Goal: Complete application form: Complete application form

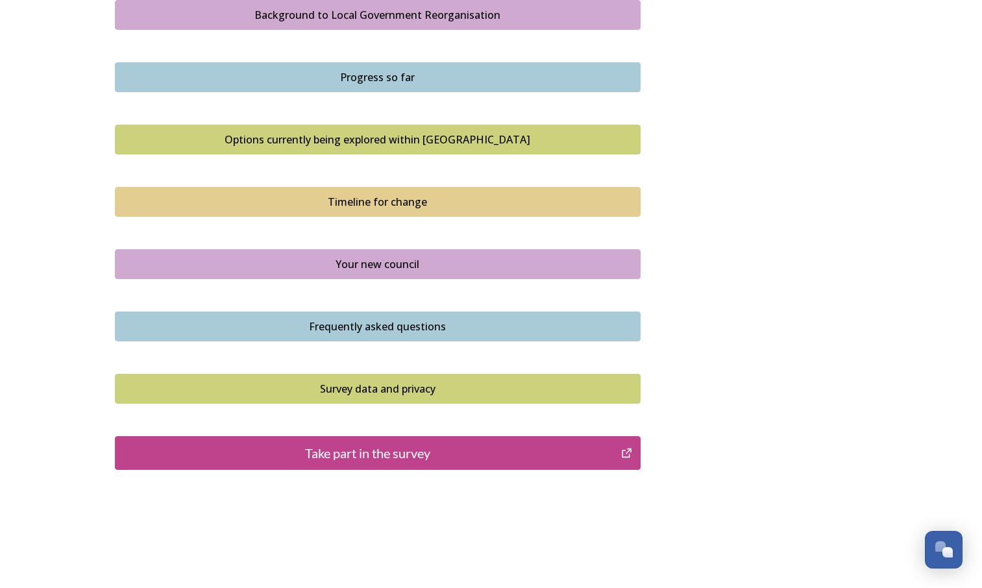
scroll to position [809, 0]
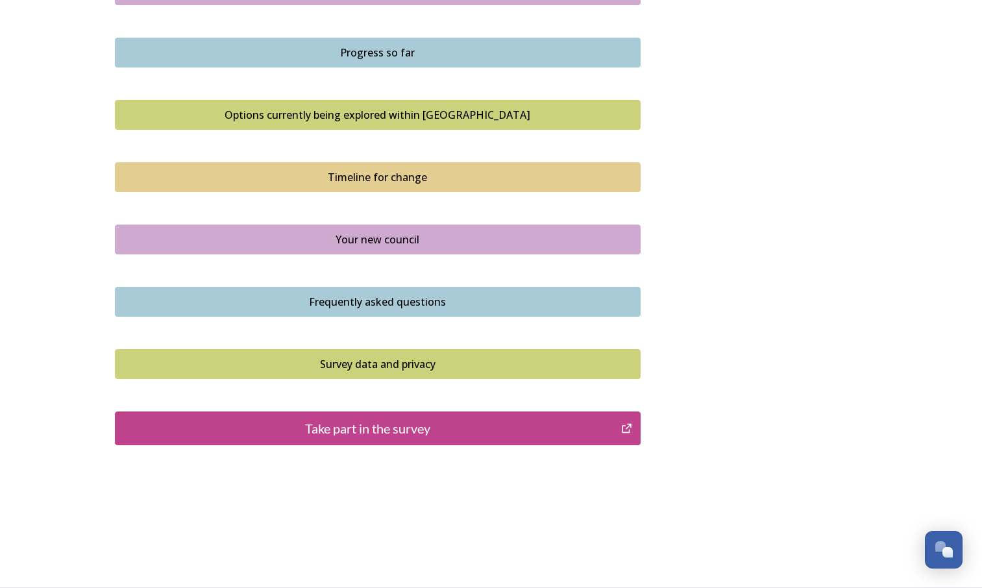
click at [573, 427] on div "Take part in the survey" at bounding box center [368, 428] width 493 height 19
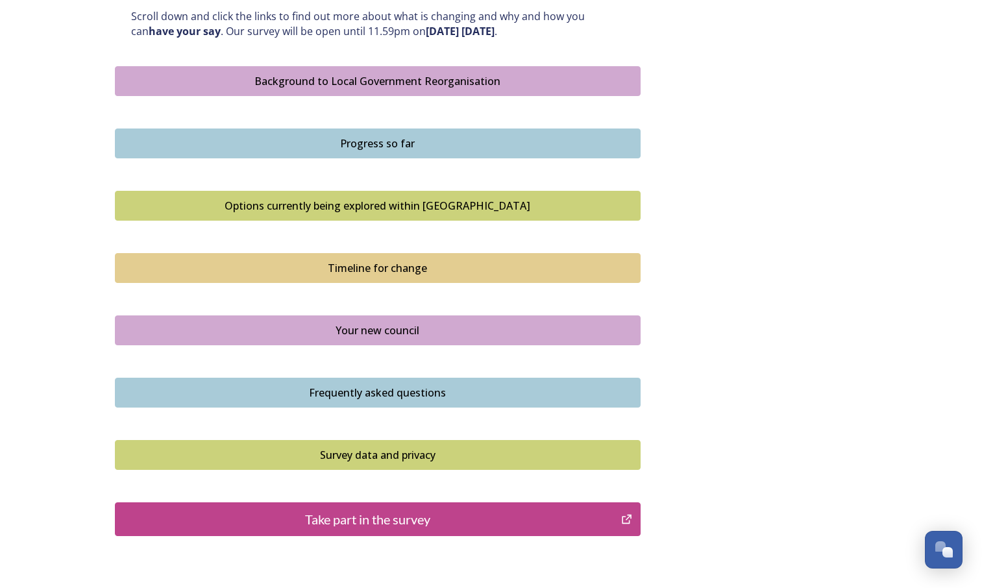
scroll to position [731, 0]
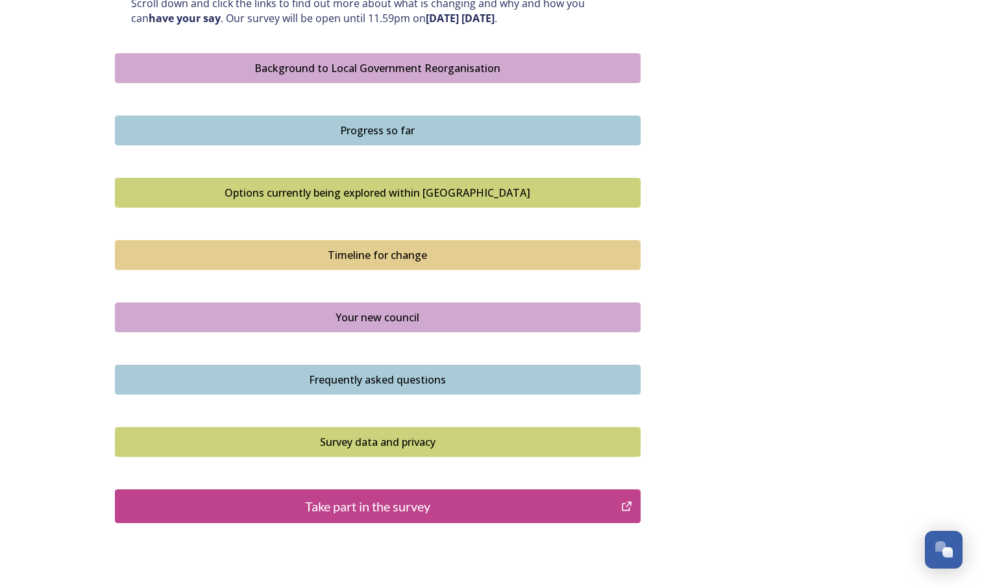
click at [498, 512] on div "Take part in the survey" at bounding box center [368, 505] width 493 height 19
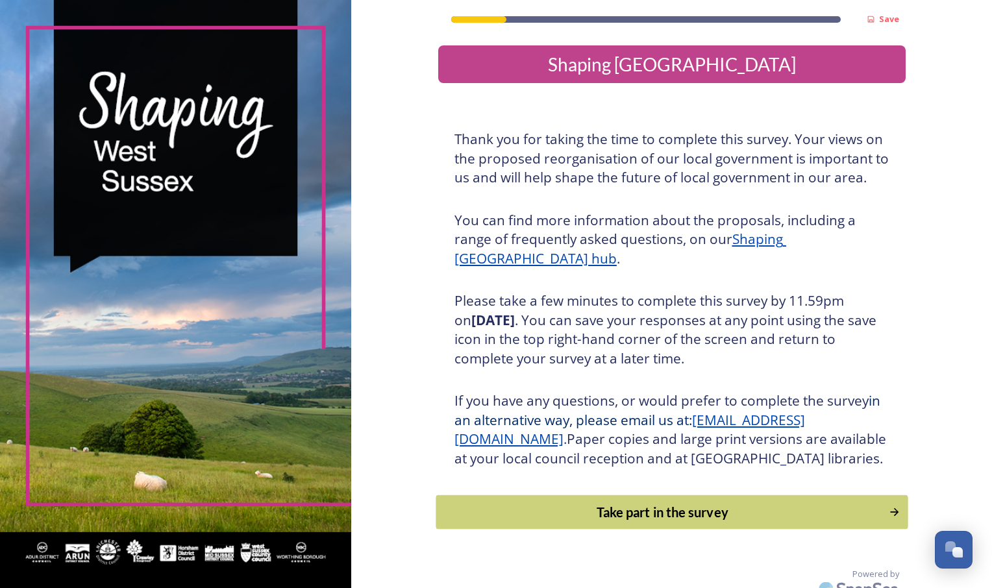
click at [744, 522] on div "Take part in the survey" at bounding box center [662, 511] width 439 height 19
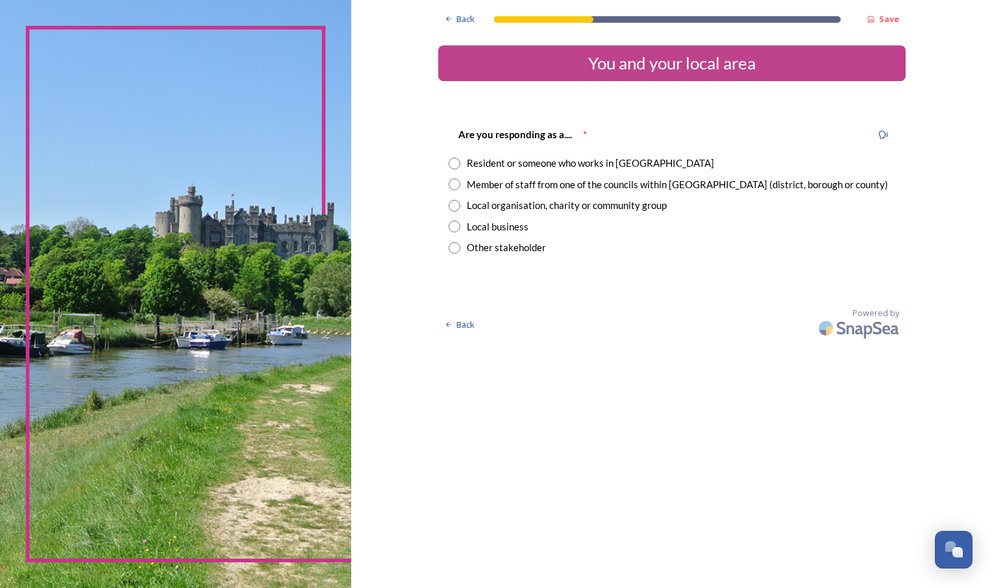
click at [456, 162] on input "radio" at bounding box center [454, 164] width 12 height 12
radio input "true"
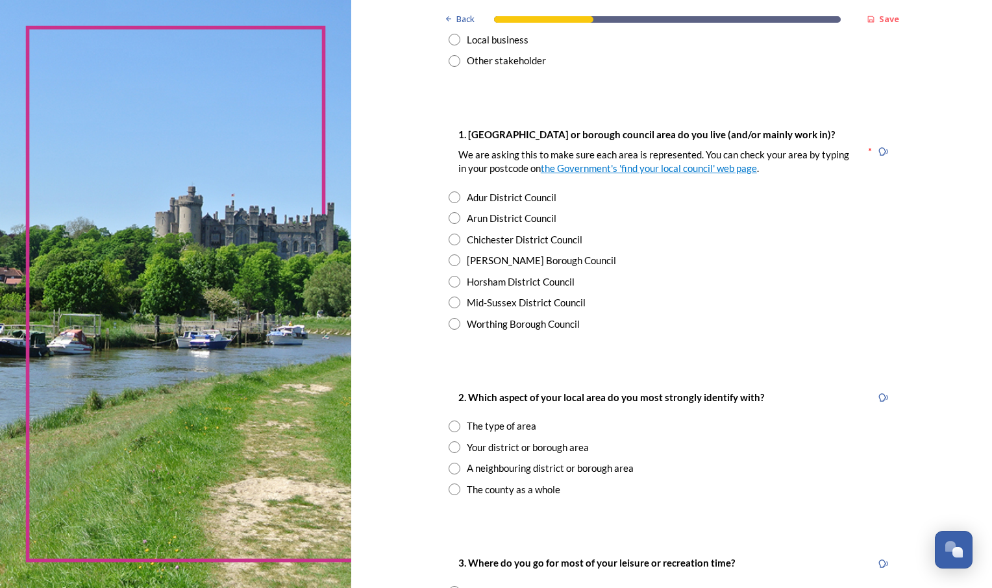
scroll to position [192, 0]
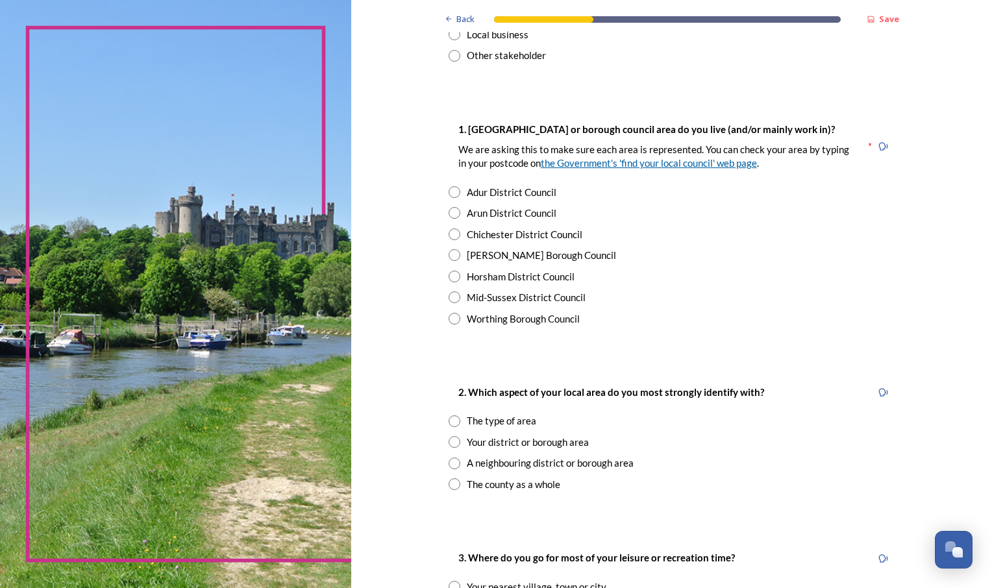
click at [659, 167] on link "the Government's 'find your local council' web page" at bounding box center [649, 163] width 216 height 12
click at [448, 213] on input "radio" at bounding box center [454, 213] width 12 height 12
radio input "true"
click at [448, 443] on input "radio" at bounding box center [454, 442] width 12 height 12
radio input "true"
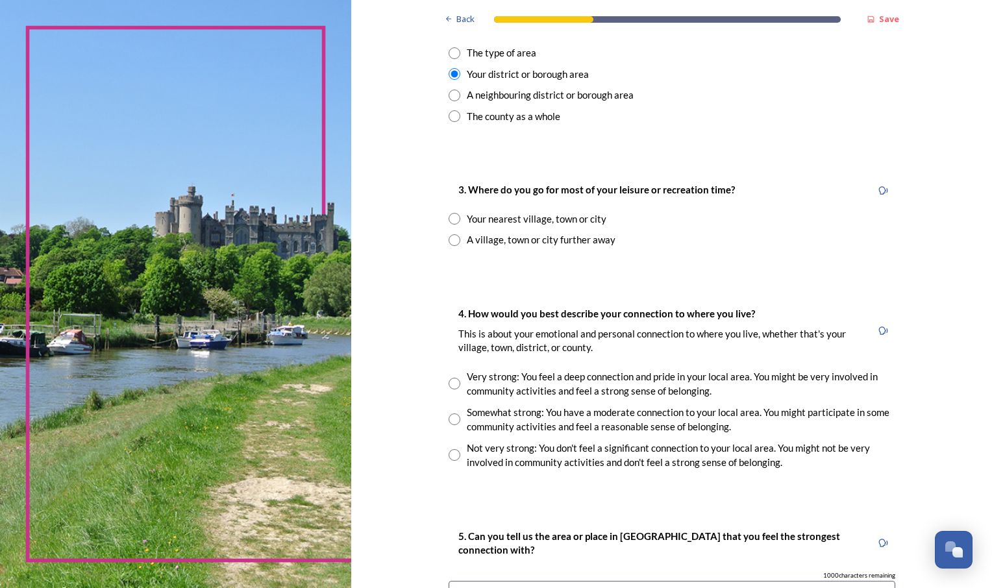
scroll to position [562, 0]
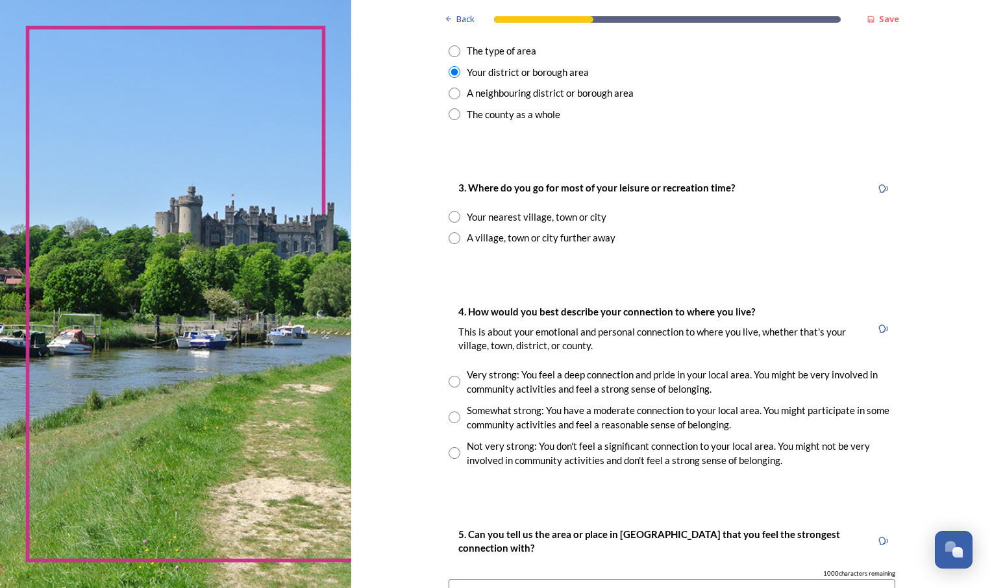
click at [450, 215] on input "radio" at bounding box center [454, 217] width 12 height 12
radio input "true"
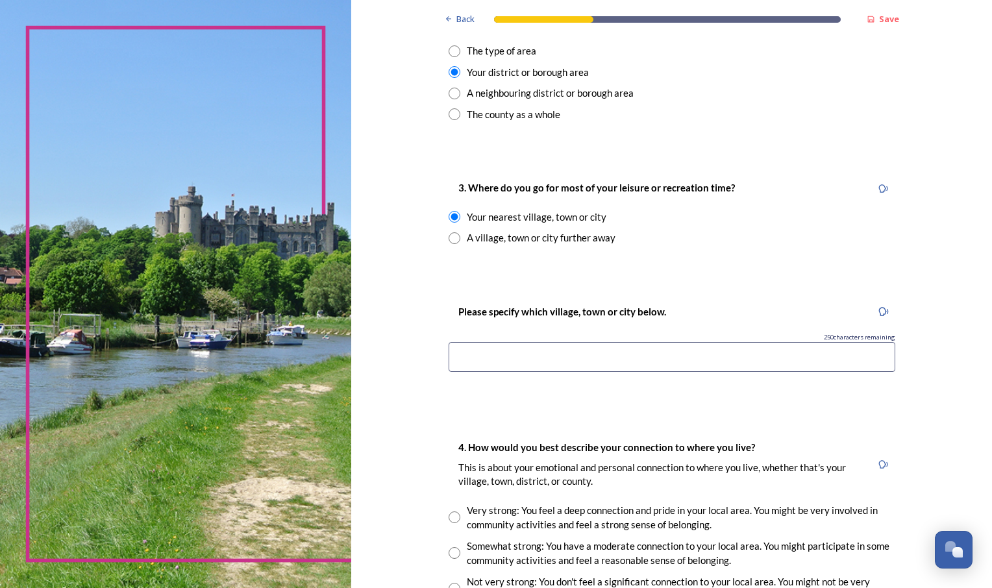
click at [509, 359] on input at bounding box center [671, 357] width 446 height 30
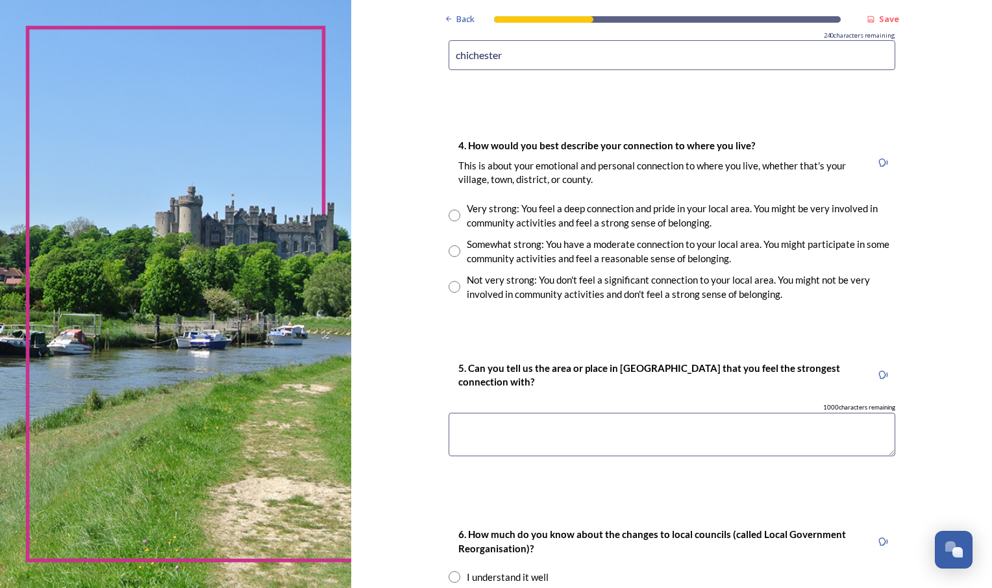
scroll to position [862, 0]
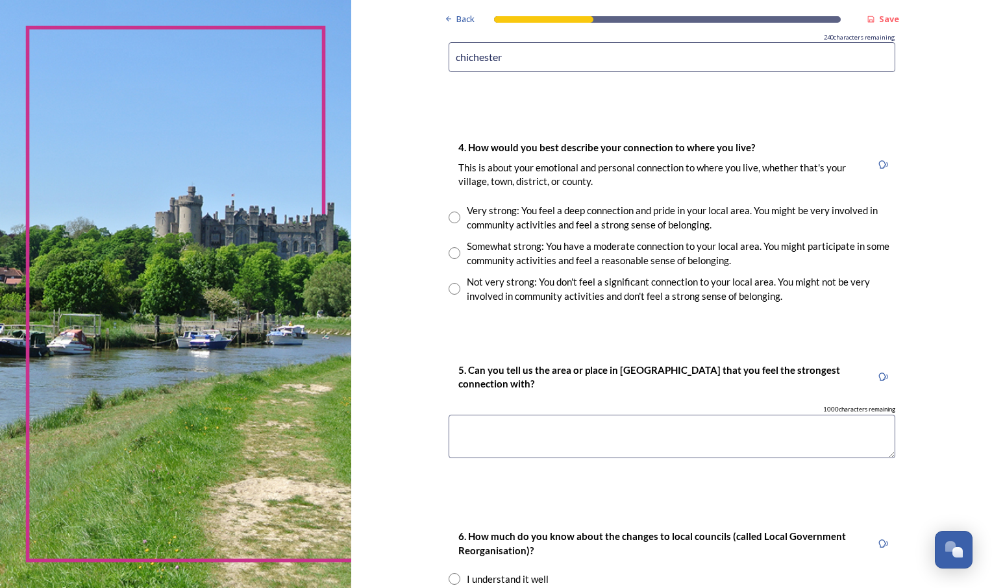
type input "chichester"
click at [450, 250] on input "radio" at bounding box center [454, 253] width 12 height 12
radio input "true"
click at [486, 426] on textarea at bounding box center [671, 436] width 446 height 43
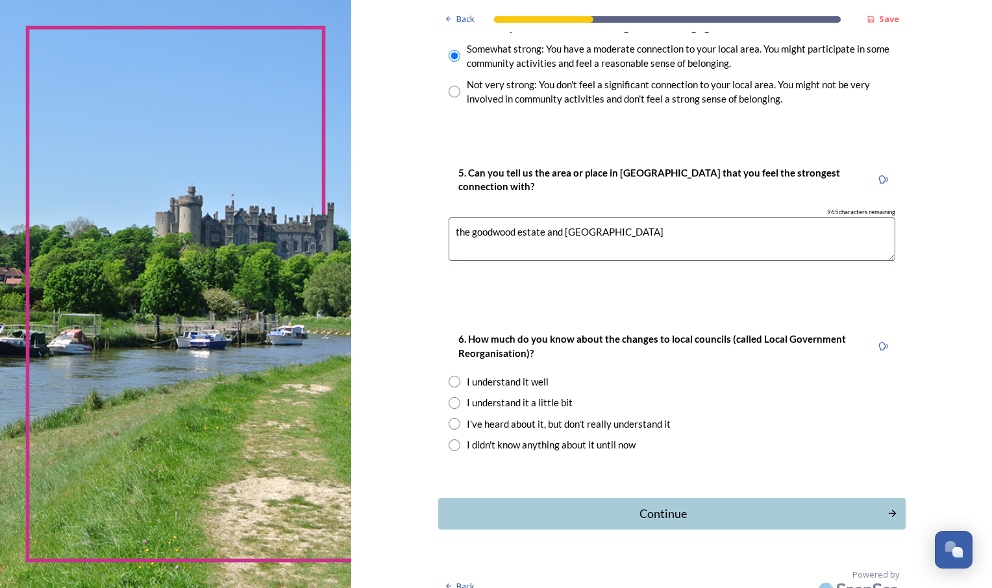
scroll to position [1075, 0]
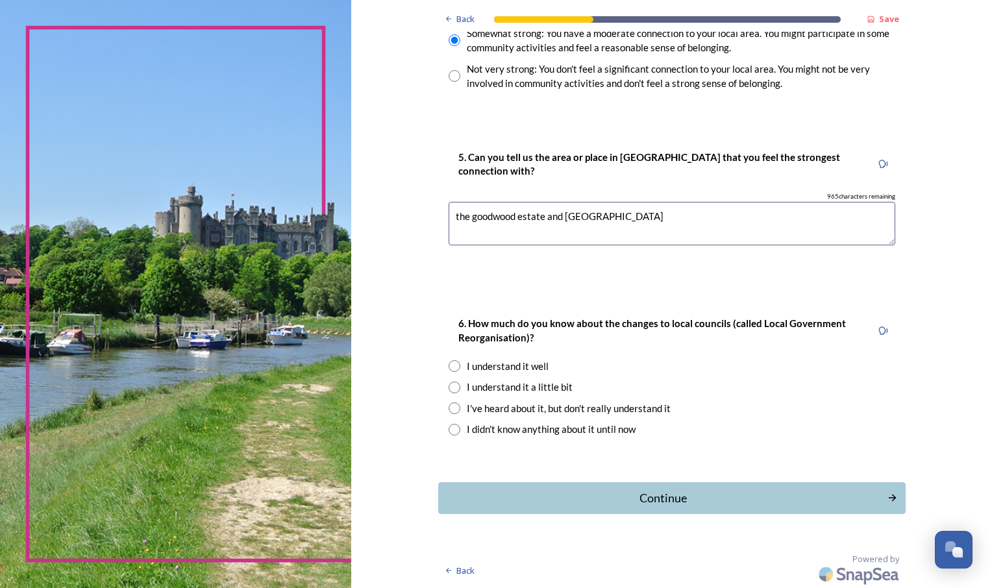
type textarea "the goodwood estate and south downs"
click at [450, 384] on input "radio" at bounding box center [454, 388] width 12 height 12
radio input "true"
click at [674, 498] on div "Continue" at bounding box center [662, 498] width 439 height 18
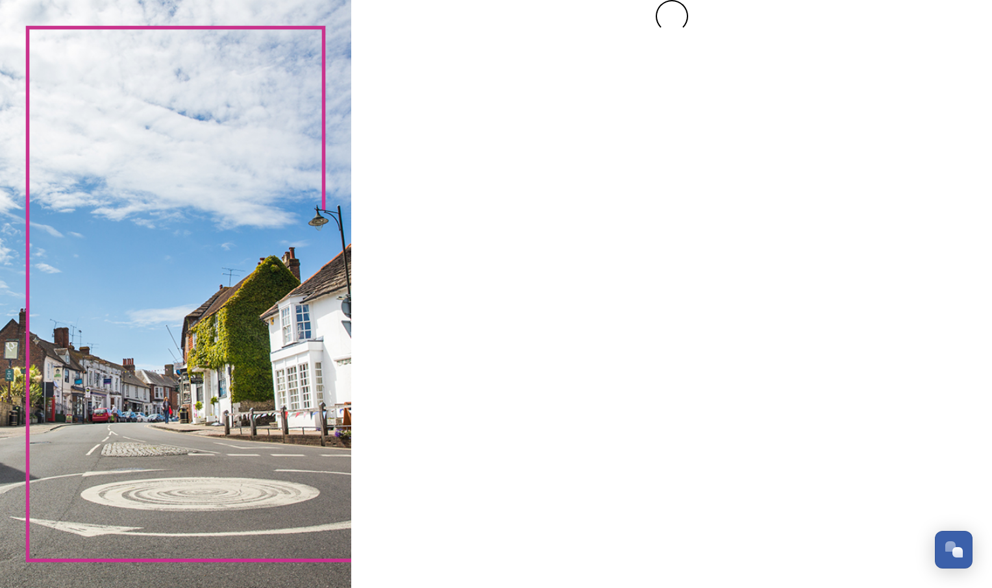
scroll to position [0, 0]
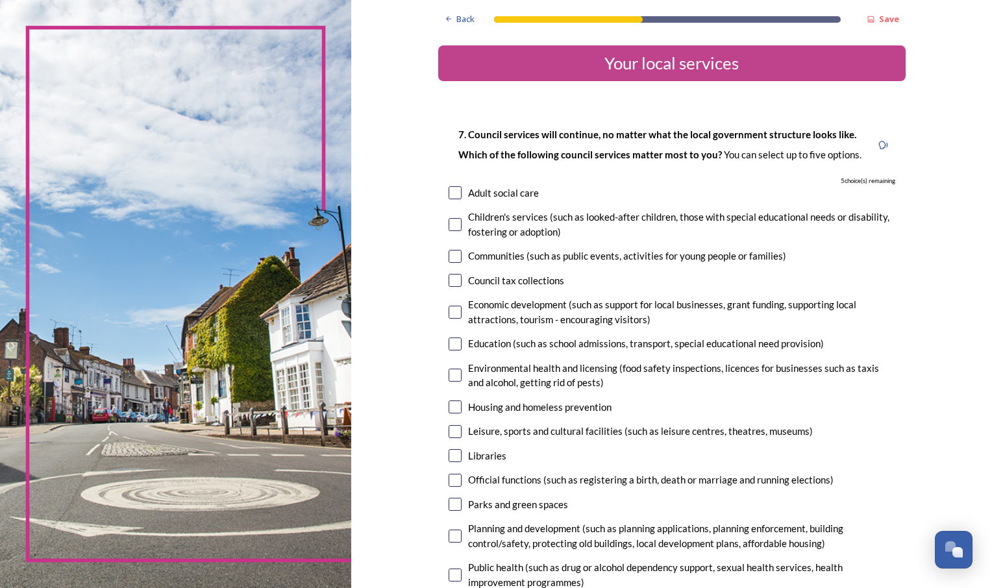
click at [448, 226] on input "checkbox" at bounding box center [454, 224] width 13 height 13
checkbox input "true"
click at [450, 314] on input "checkbox" at bounding box center [454, 312] width 13 height 13
checkbox input "true"
click at [452, 507] on input "checkbox" at bounding box center [454, 504] width 13 height 13
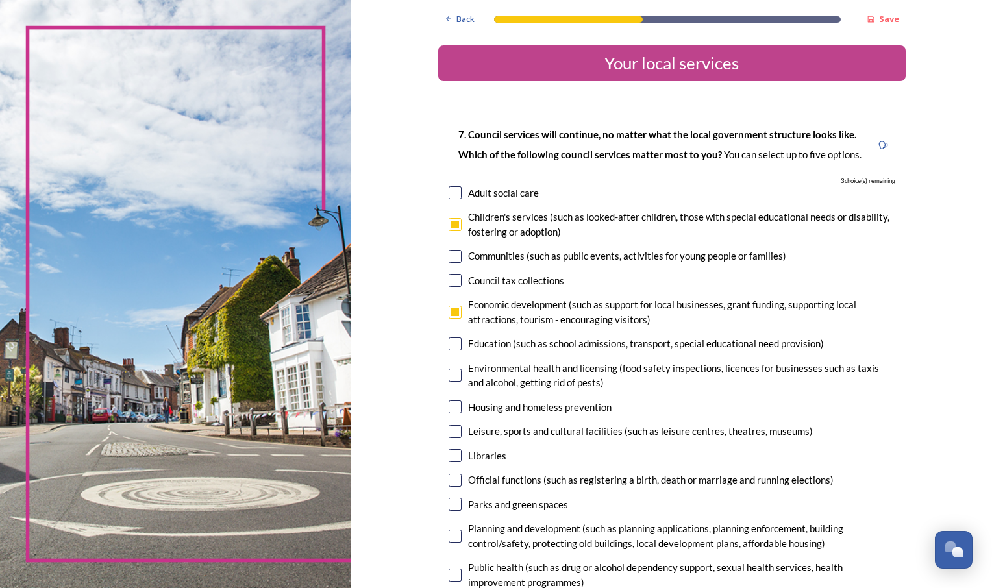
checkbox input "true"
click at [452, 431] on input "checkbox" at bounding box center [454, 431] width 13 height 13
checkbox input "true"
click at [448, 408] on input "checkbox" at bounding box center [454, 406] width 13 height 13
checkbox input "true"
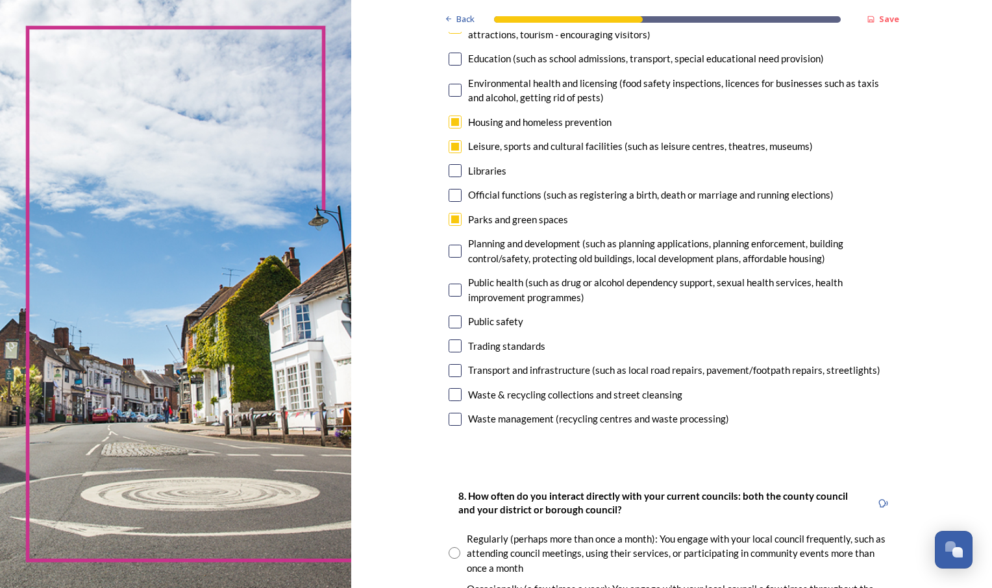
scroll to position [300, 0]
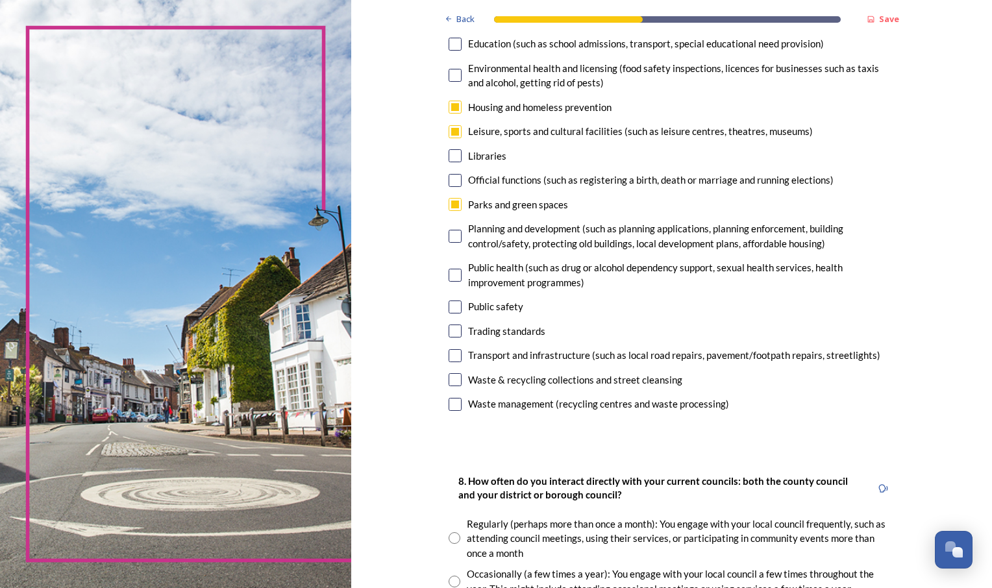
click at [451, 237] on input "checkbox" at bounding box center [454, 236] width 13 height 13
checkbox input "false"
click at [448, 307] on input "checkbox" at bounding box center [454, 306] width 13 height 13
click at [452, 306] on input "checkbox" at bounding box center [454, 306] width 13 height 13
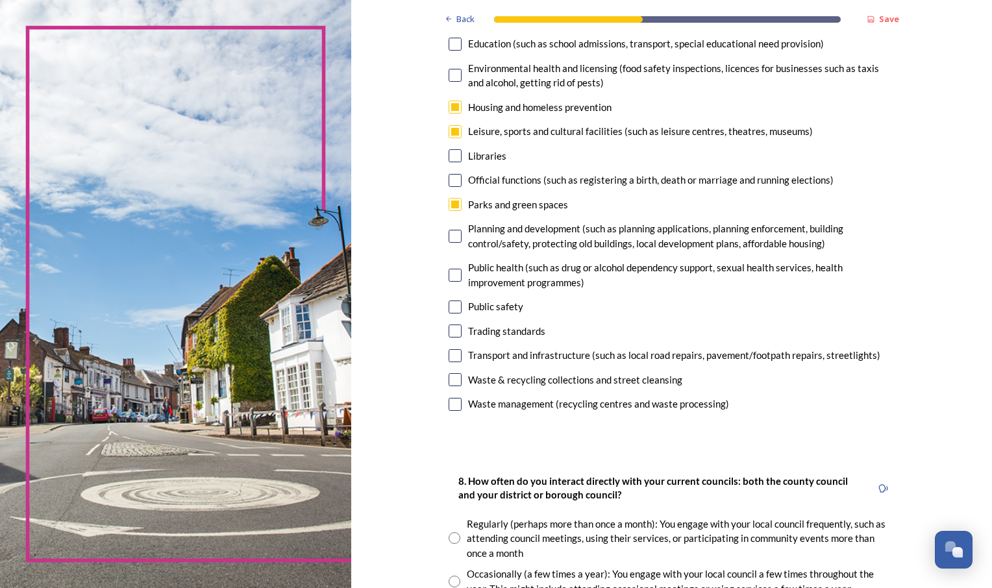
checkbox input "false"
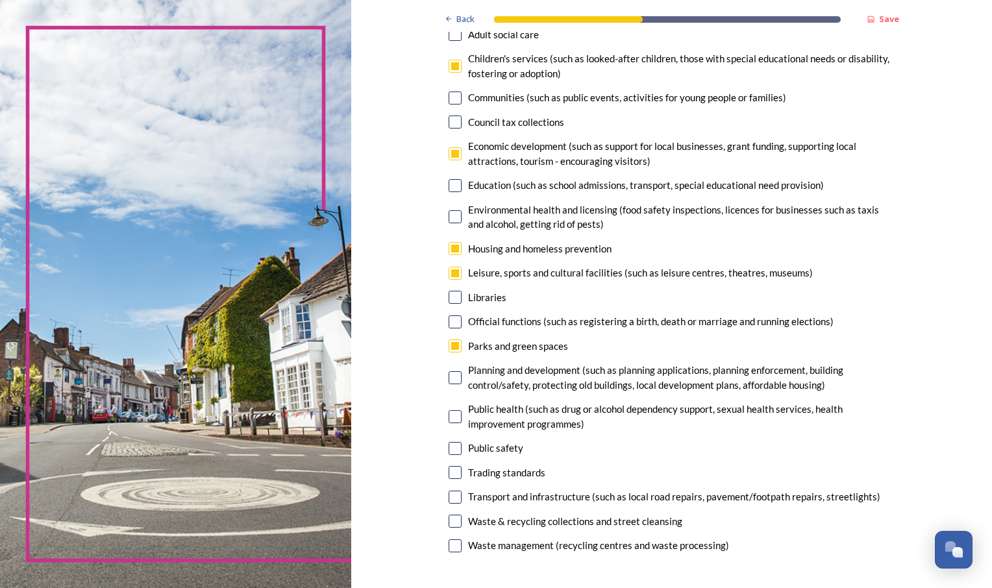
scroll to position [160, 0]
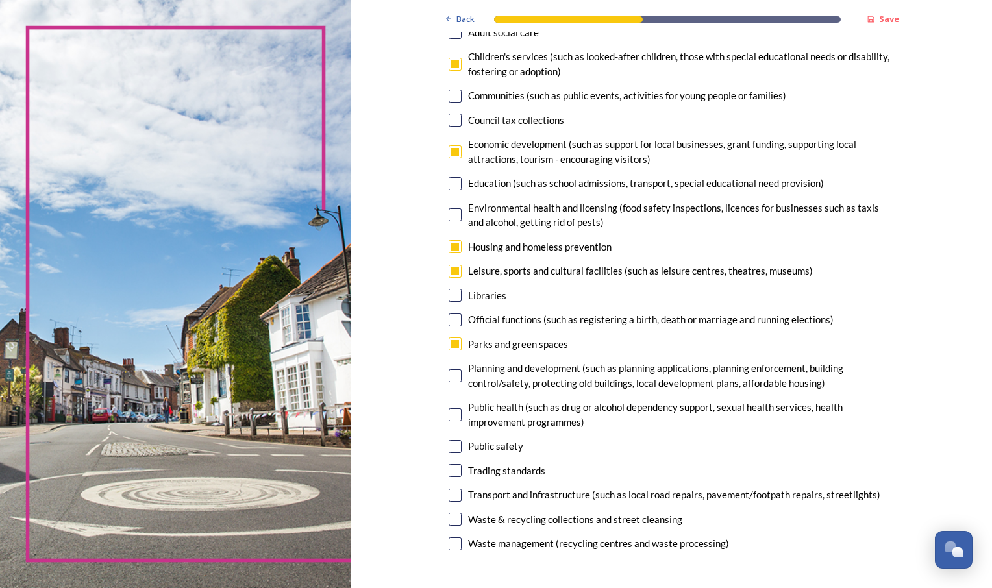
click at [451, 67] on input "checkbox" at bounding box center [454, 64] width 13 height 13
checkbox input "false"
click at [452, 448] on input "checkbox" at bounding box center [454, 446] width 13 height 13
checkbox input "true"
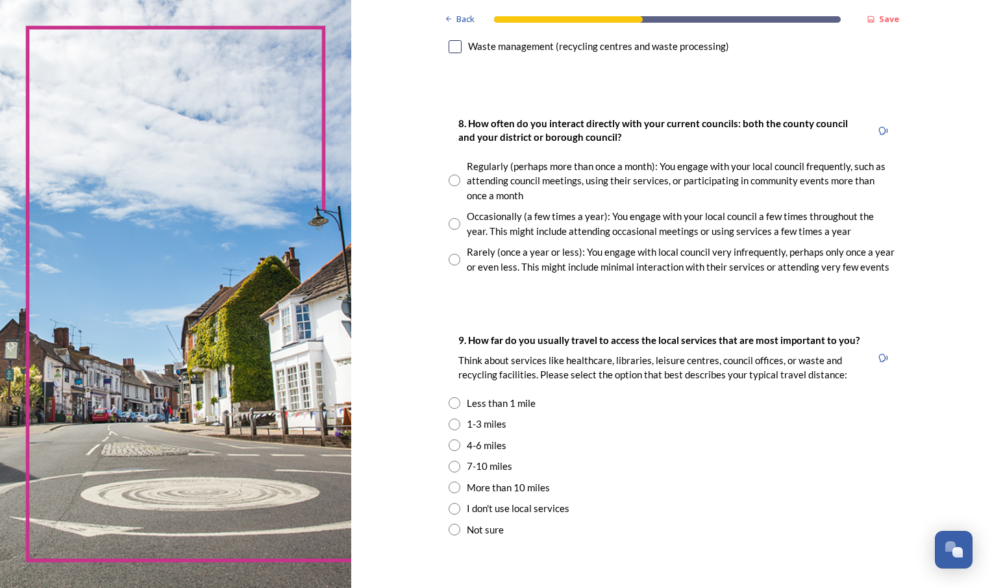
scroll to position [655, 0]
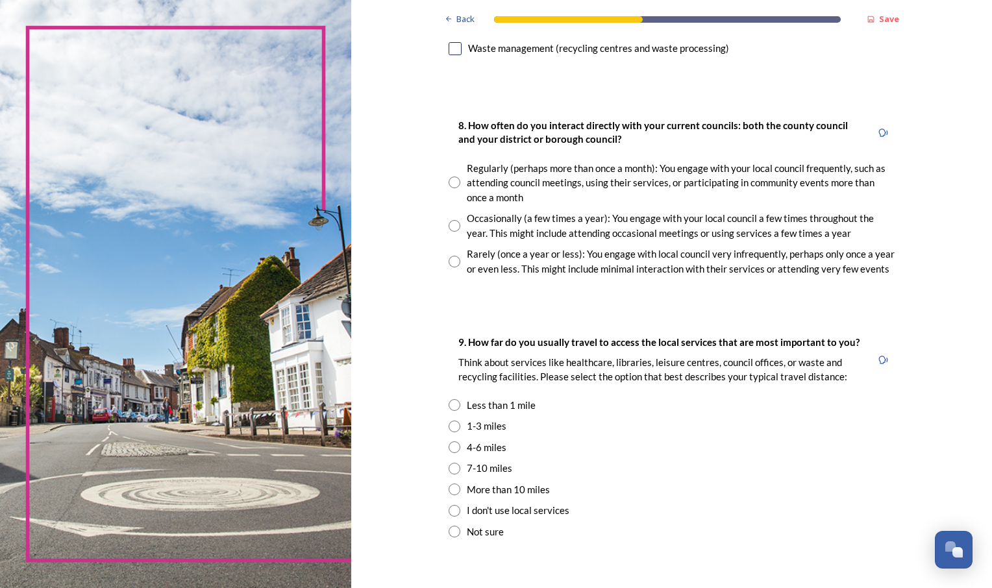
click at [451, 227] on input "radio" at bounding box center [454, 226] width 12 height 12
radio input "true"
click at [448, 446] on input "radio" at bounding box center [454, 447] width 12 height 12
radio input "true"
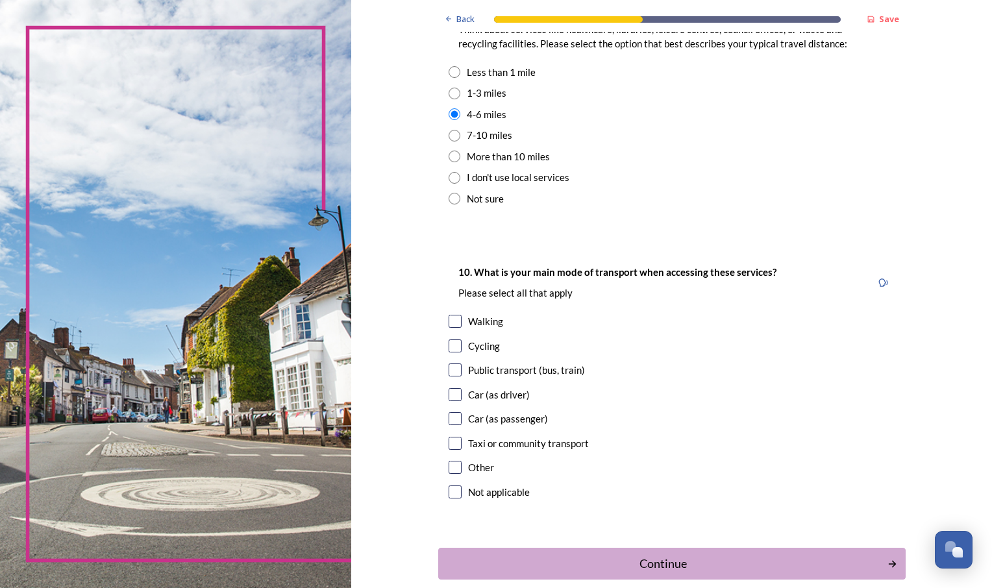
scroll to position [980, 0]
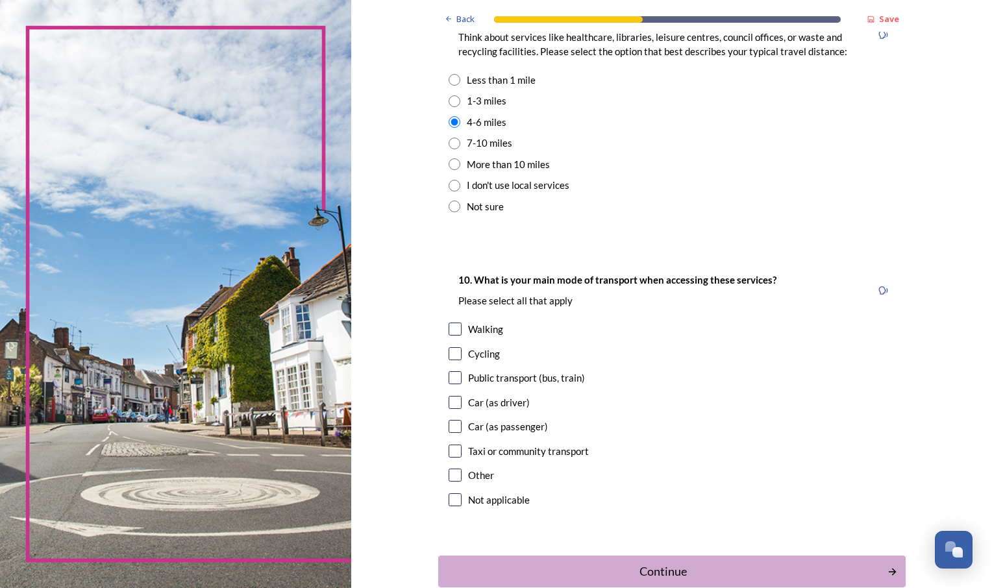
click at [453, 404] on input "checkbox" at bounding box center [454, 402] width 13 height 13
checkbox input "true"
click at [651, 576] on div "Continue" at bounding box center [662, 572] width 439 height 18
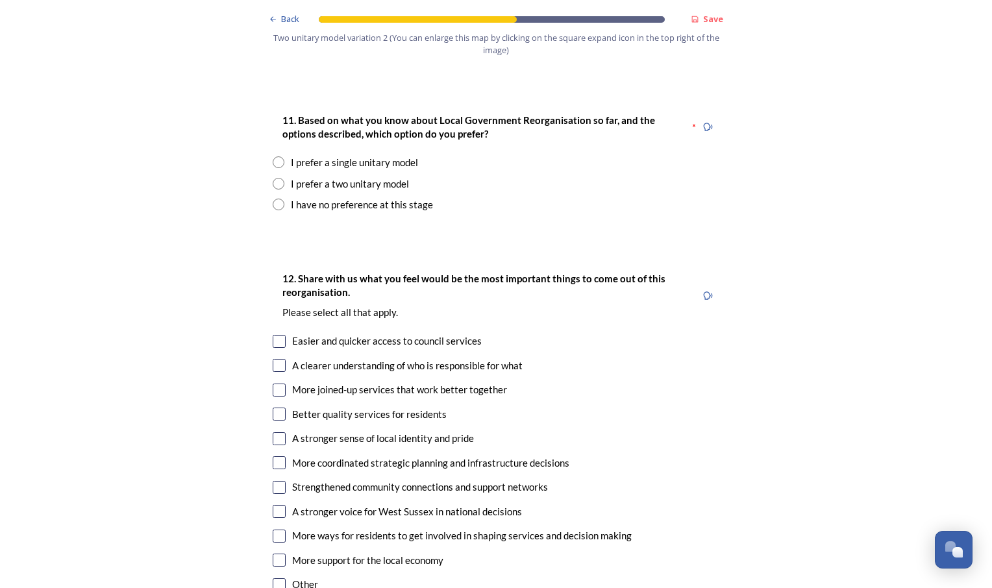
scroll to position [1694, 0]
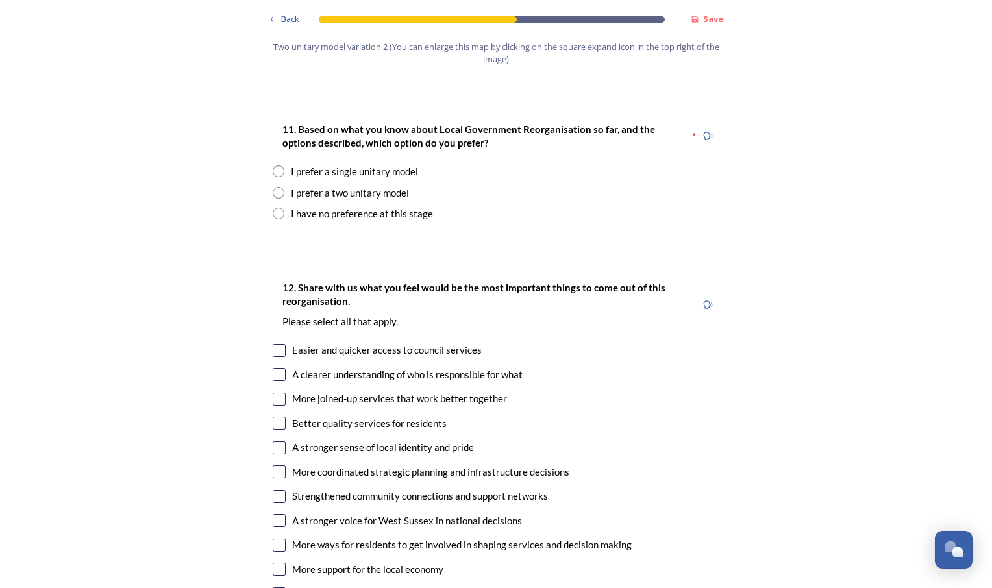
click at [275, 208] on input "radio" at bounding box center [279, 214] width 12 height 12
radio input "true"
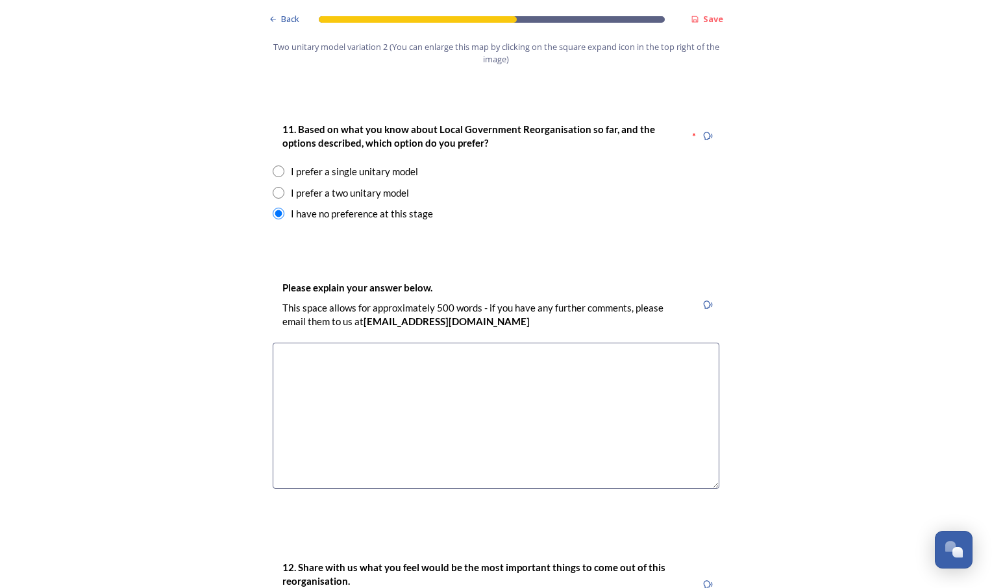
click at [274, 187] on input "radio" at bounding box center [279, 193] width 12 height 12
radio input "true"
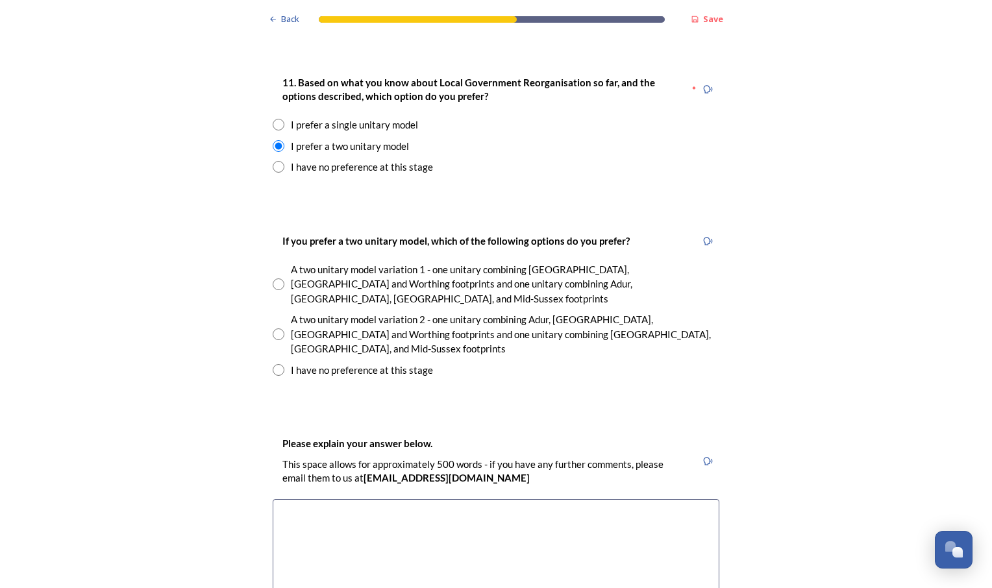
scroll to position [1720, 0]
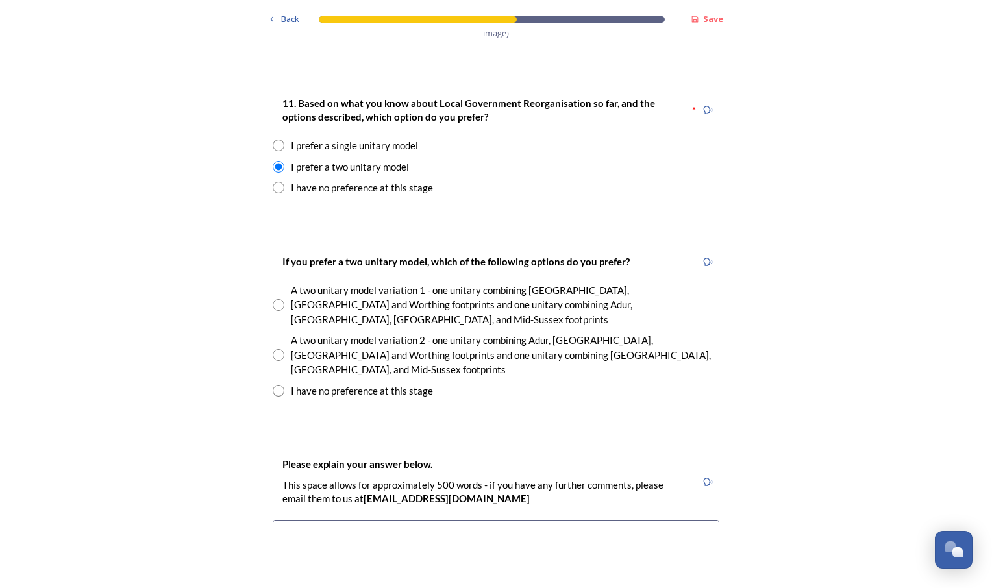
click at [273, 299] on input "radio" at bounding box center [279, 305] width 12 height 12
radio input "true"
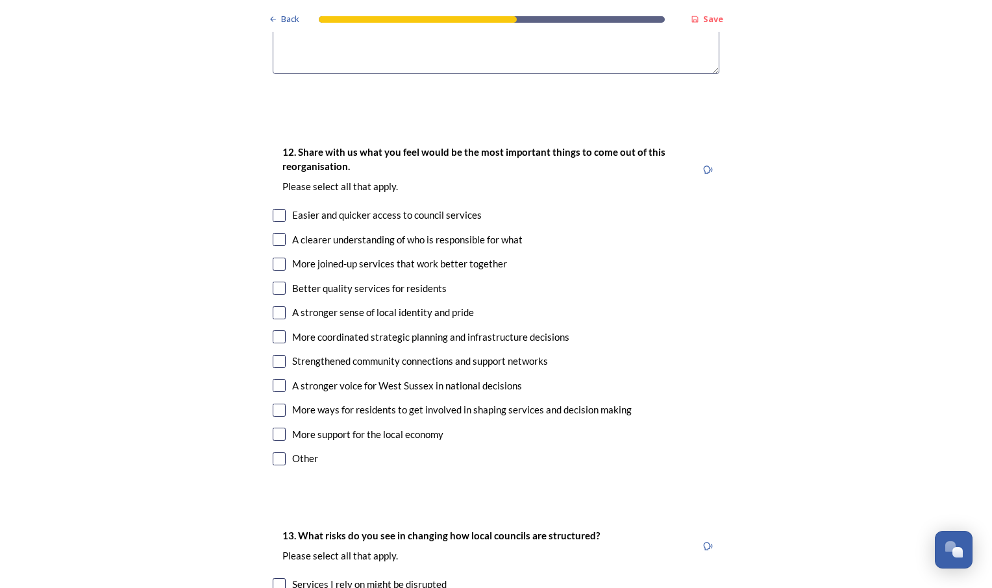
scroll to position [2296, 0]
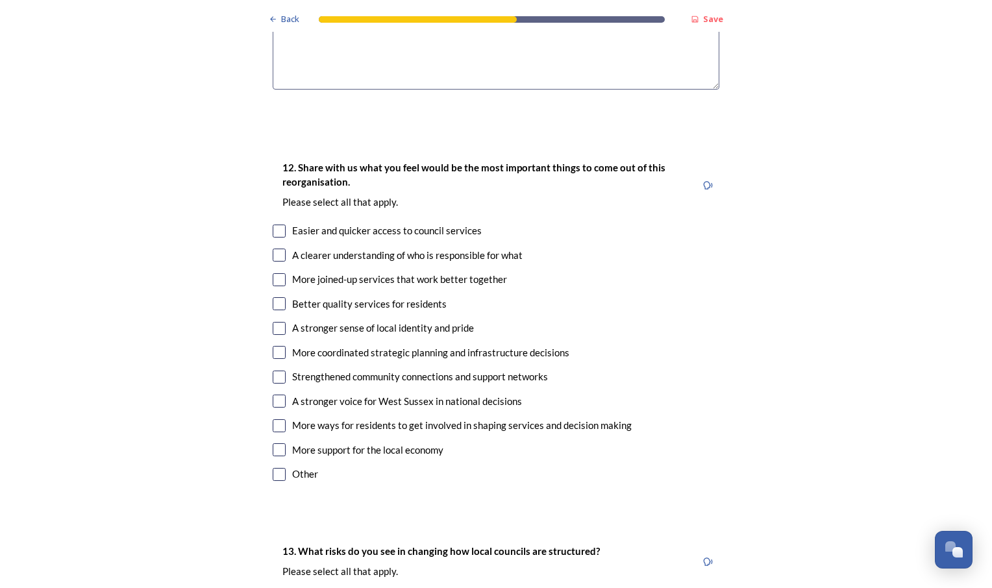
click at [273, 249] on input "checkbox" at bounding box center [279, 255] width 13 height 13
checkbox input "true"
click at [273, 225] on input "checkbox" at bounding box center [279, 231] width 13 height 13
checkbox input "true"
click at [276, 273] on input "checkbox" at bounding box center [279, 279] width 13 height 13
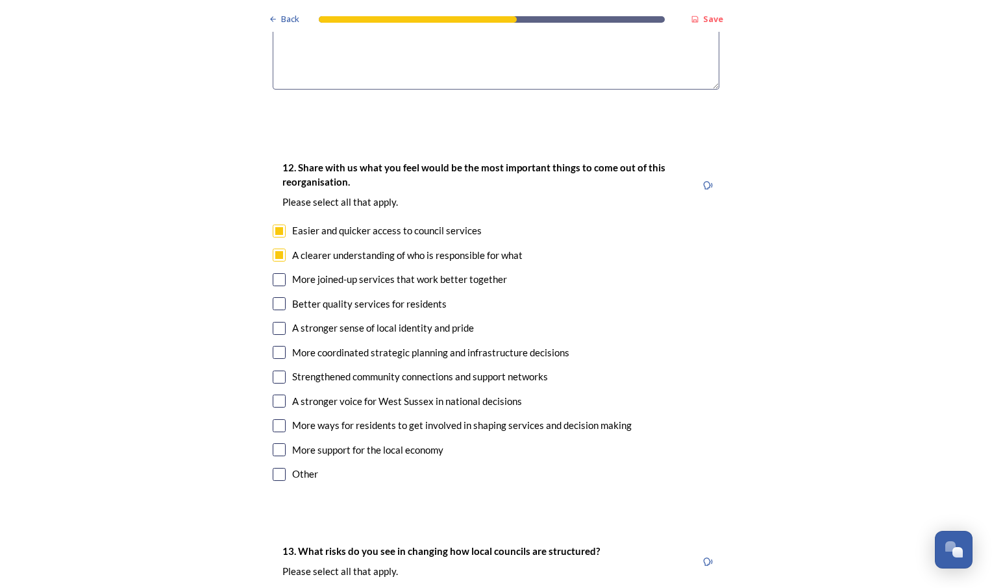
checkbox input "true"
click at [273, 297] on input "checkbox" at bounding box center [279, 303] width 13 height 13
checkbox input "true"
click at [273, 322] on input "checkbox" at bounding box center [279, 328] width 13 height 13
checkbox input "true"
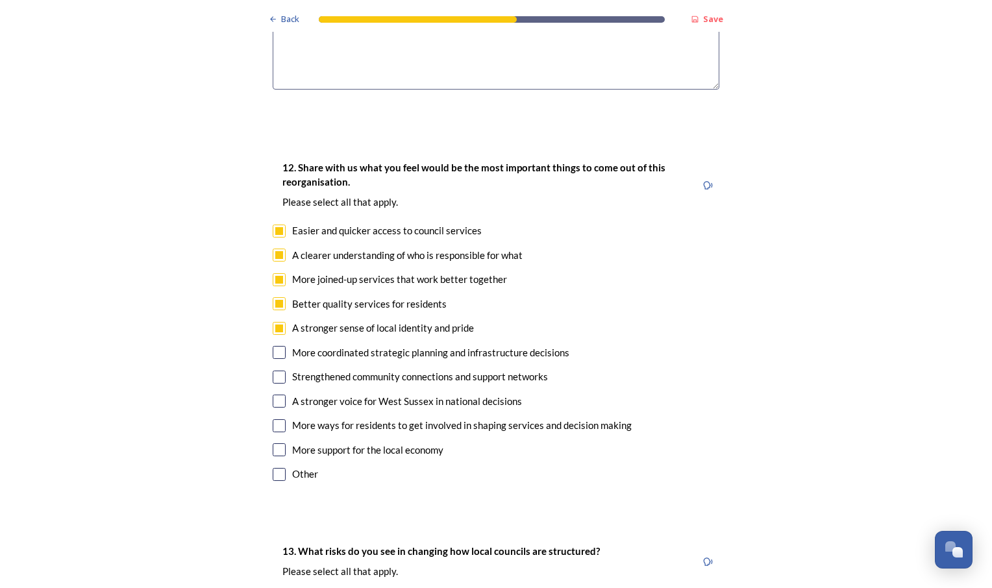
click at [275, 346] on input "checkbox" at bounding box center [279, 352] width 13 height 13
checkbox input "true"
click at [275, 371] on input "checkbox" at bounding box center [279, 377] width 13 height 13
checkbox input "true"
click at [273, 395] on input "checkbox" at bounding box center [279, 401] width 13 height 13
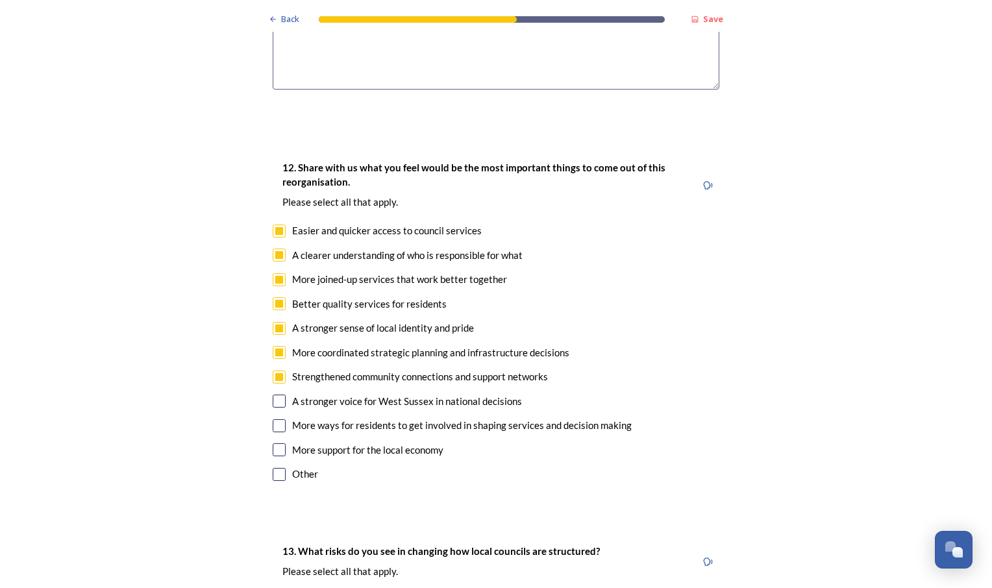
checkbox input "true"
click at [275, 419] on input "checkbox" at bounding box center [279, 425] width 13 height 13
checkbox input "true"
click at [274, 443] on input "checkbox" at bounding box center [279, 449] width 13 height 13
checkbox input "true"
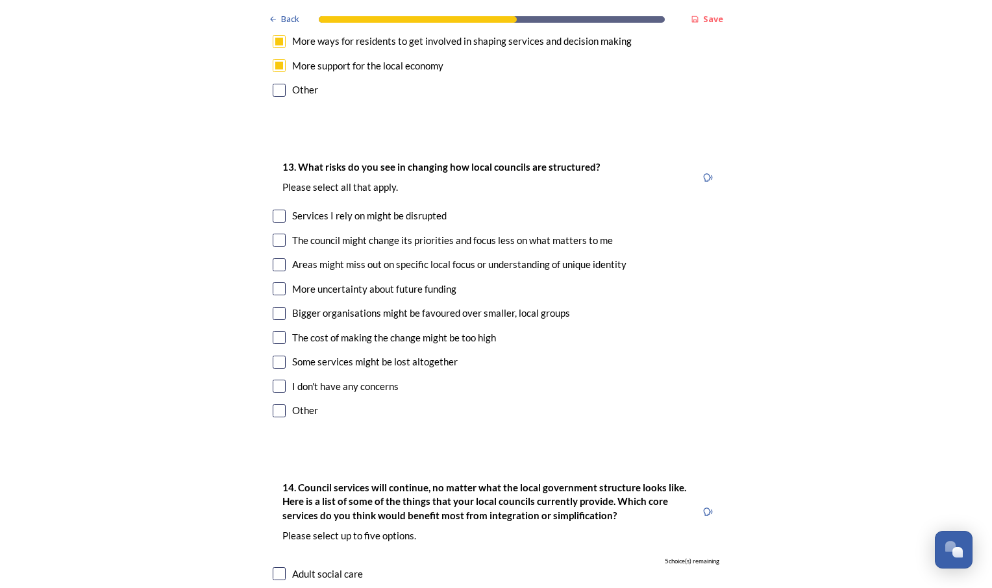
scroll to position [2675, 0]
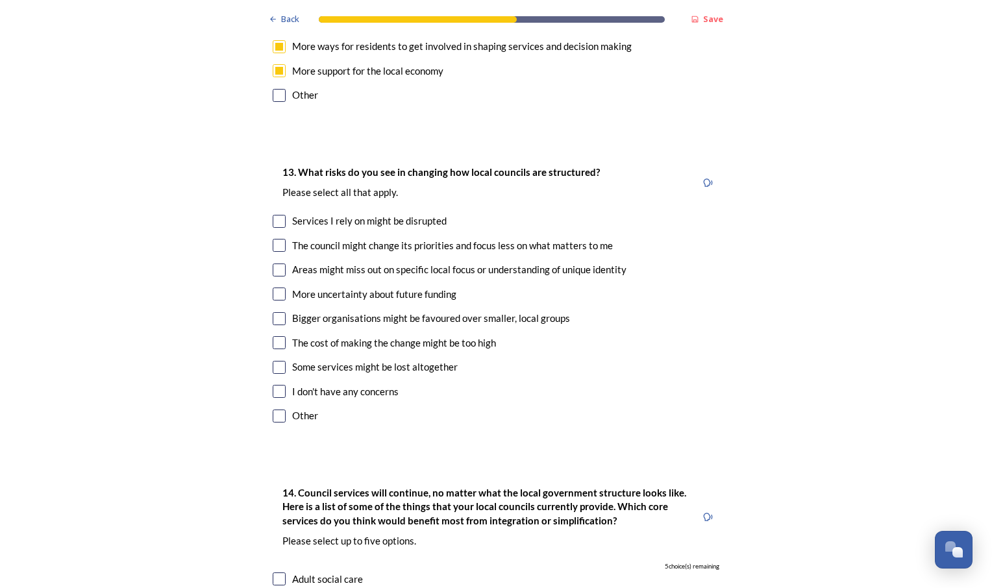
click at [276, 263] on input "checkbox" at bounding box center [279, 269] width 13 height 13
checkbox input "true"
click at [274, 312] on input "checkbox" at bounding box center [279, 318] width 13 height 13
checkbox input "true"
click at [273, 336] on input "checkbox" at bounding box center [279, 342] width 13 height 13
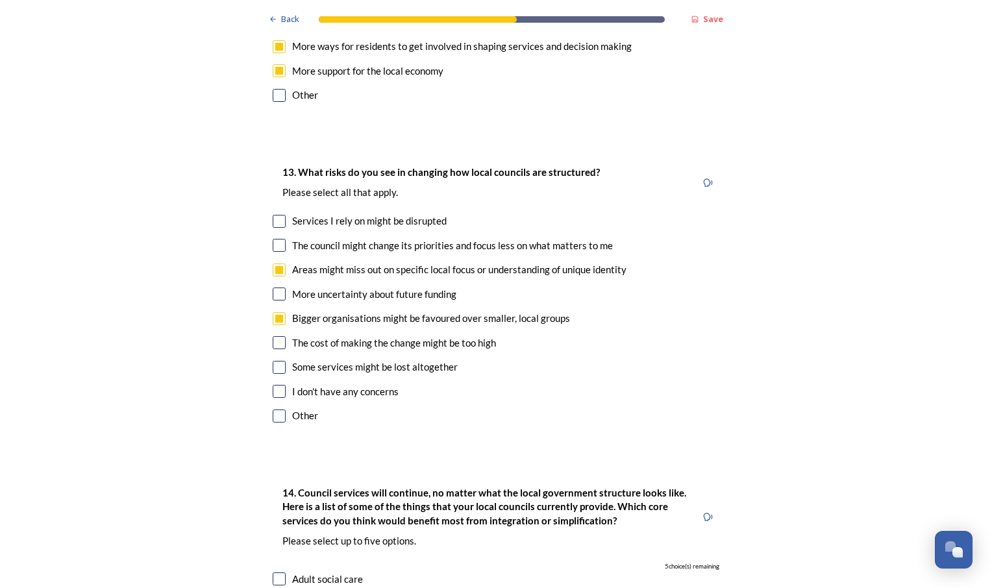
checkbox input "true"
click at [274, 361] on input "checkbox" at bounding box center [279, 367] width 13 height 13
checkbox input "true"
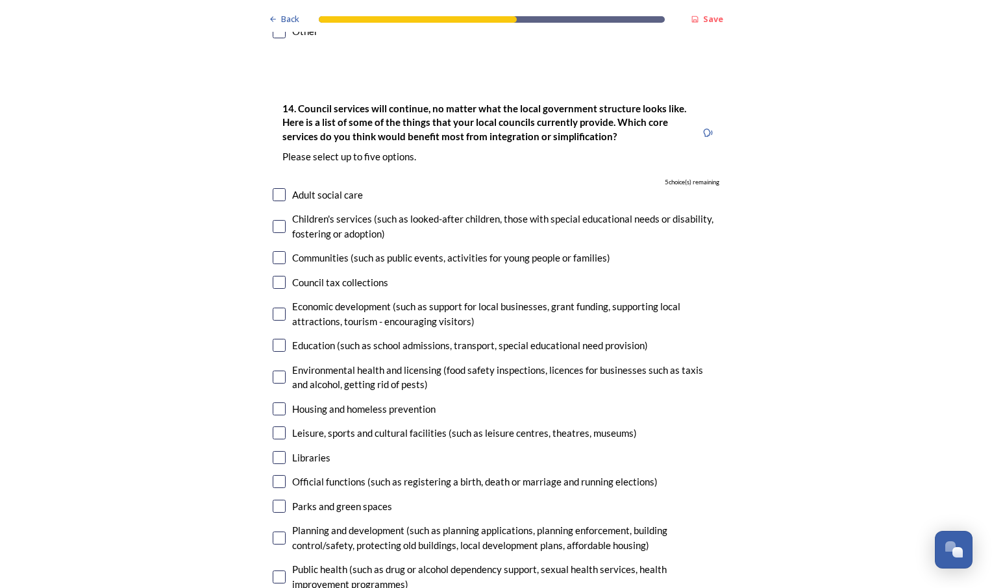
scroll to position [3039, 0]
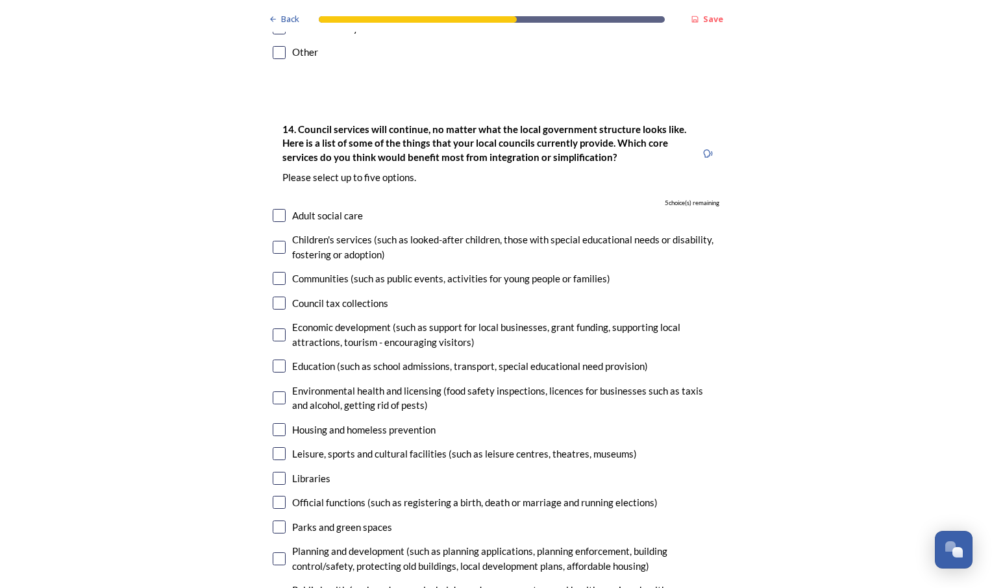
click at [273, 241] on input "checkbox" at bounding box center [279, 247] width 13 height 13
checkbox input "true"
click at [275, 328] on input "checkbox" at bounding box center [279, 334] width 13 height 13
click at [274, 328] on input "checkbox" at bounding box center [279, 334] width 13 height 13
checkbox input "false"
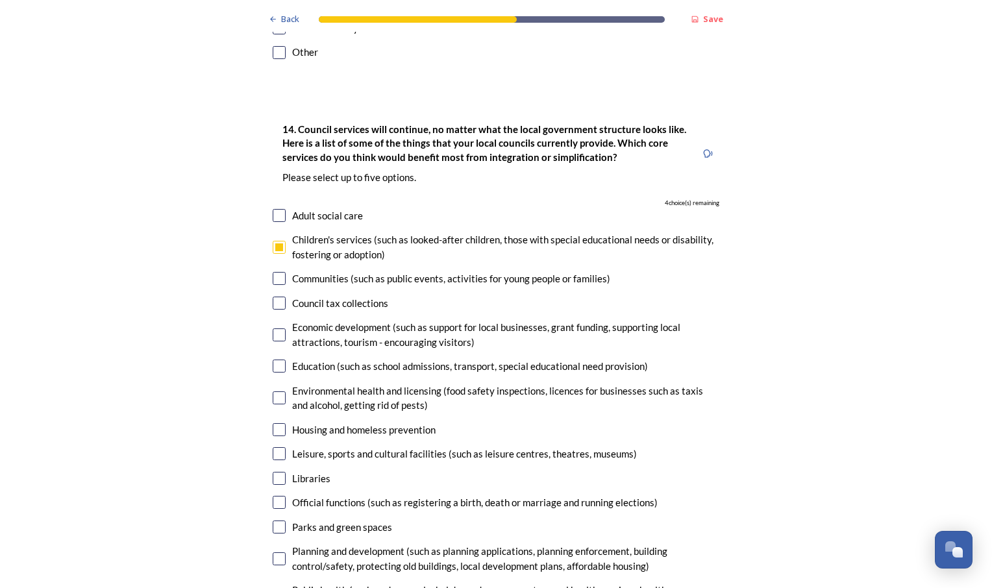
click at [274, 359] on input "checkbox" at bounding box center [279, 365] width 13 height 13
checkbox input "true"
click at [273, 423] on input "checkbox" at bounding box center [279, 429] width 13 height 13
checkbox input "true"
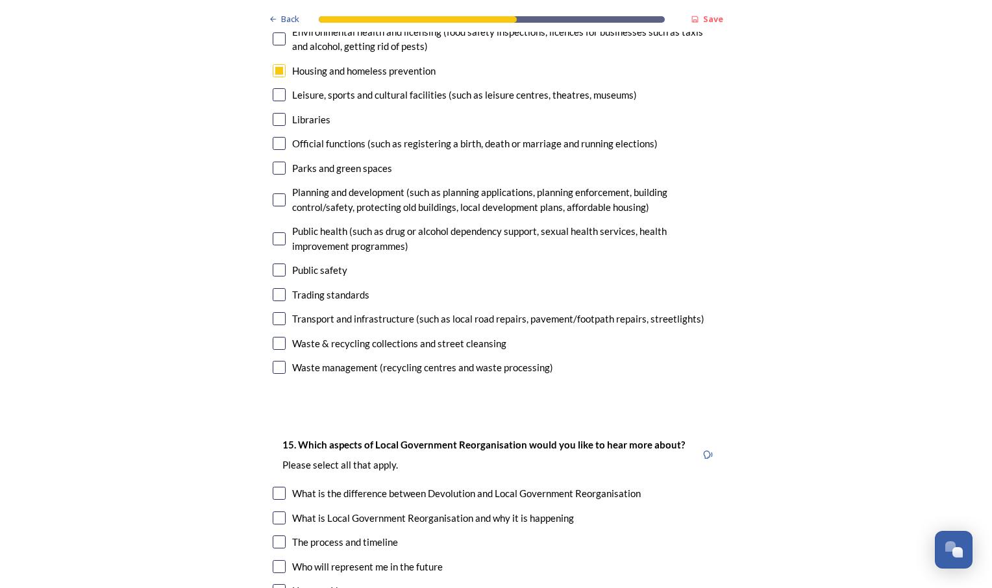
scroll to position [3418, 0]
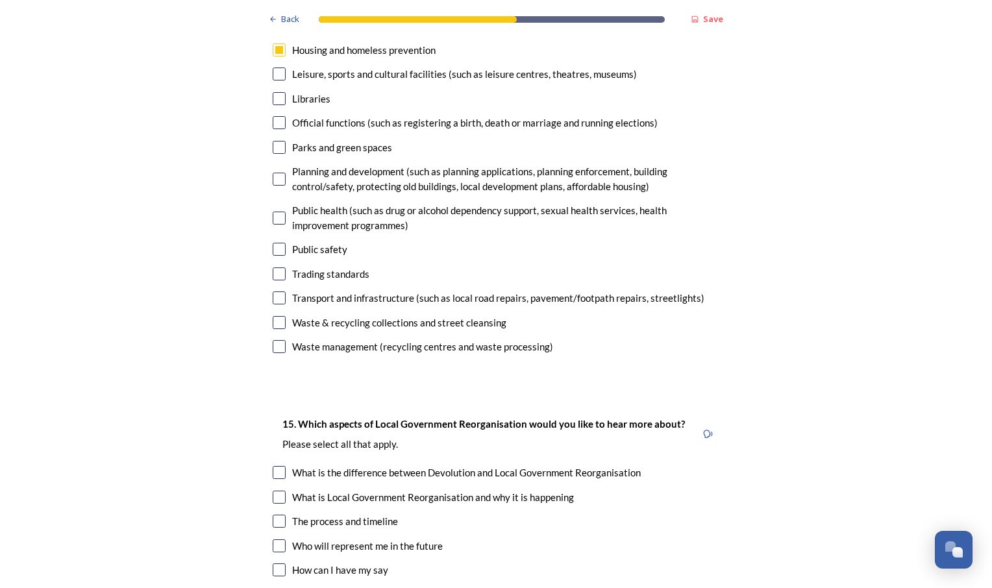
click at [275, 316] on input "checkbox" at bounding box center [279, 322] width 13 height 13
checkbox input "true"
click at [276, 340] on input "checkbox" at bounding box center [279, 346] width 13 height 13
checkbox input "true"
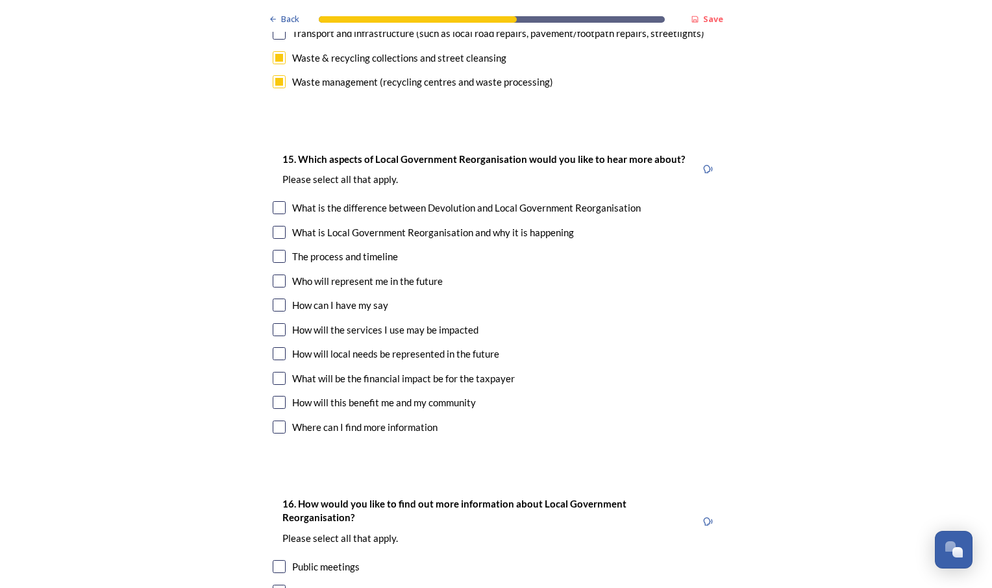
scroll to position [3714, 0]
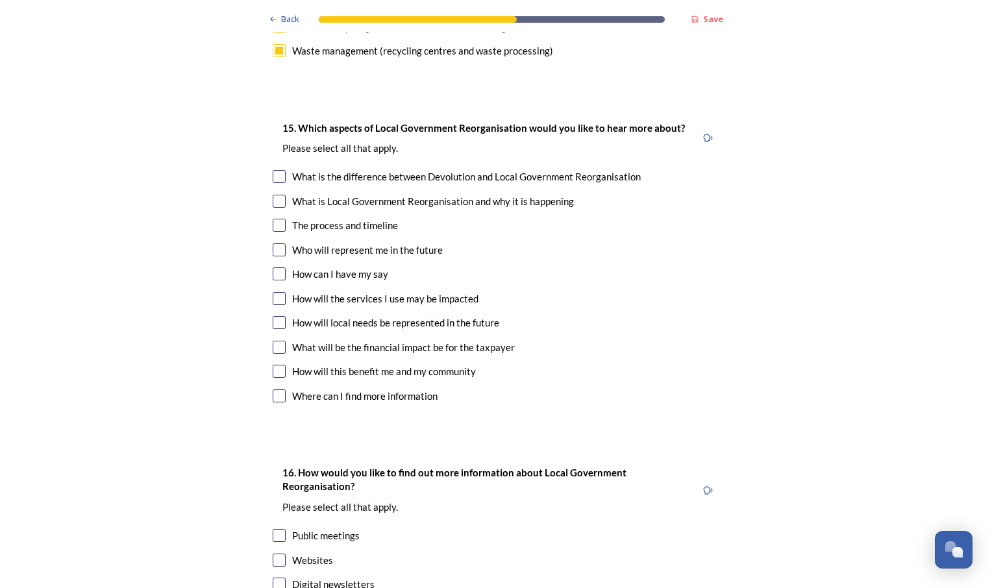
click at [274, 170] on input "checkbox" at bounding box center [279, 176] width 13 height 13
checkbox input "true"
click at [275, 219] on input "checkbox" at bounding box center [279, 225] width 13 height 13
checkbox input "true"
click at [274, 243] on input "checkbox" at bounding box center [279, 249] width 13 height 13
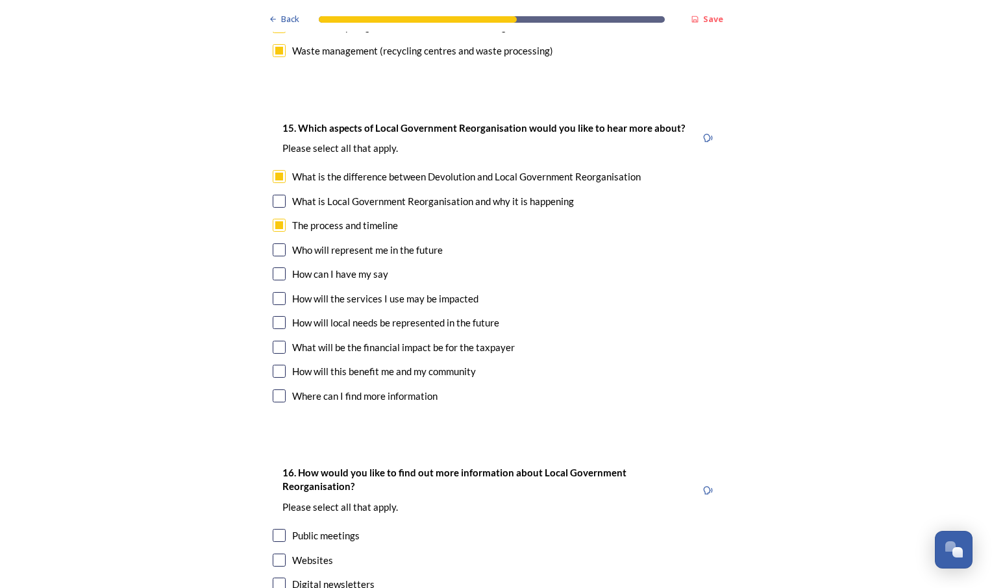
checkbox input "true"
click at [273, 267] on input "checkbox" at bounding box center [279, 273] width 13 height 13
checkbox input "true"
click at [273, 316] on input "checkbox" at bounding box center [279, 322] width 13 height 13
checkbox input "true"
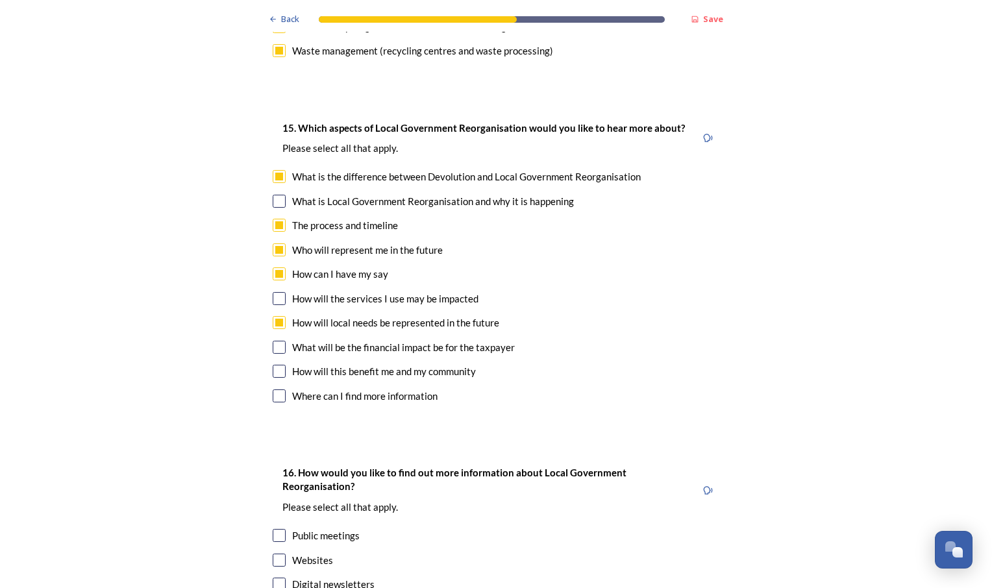
click at [274, 341] on input "checkbox" at bounding box center [279, 347] width 13 height 13
checkbox input "true"
click at [274, 365] on input "checkbox" at bounding box center [279, 371] width 13 height 13
checkbox input "true"
click at [274, 389] on input "checkbox" at bounding box center [279, 395] width 13 height 13
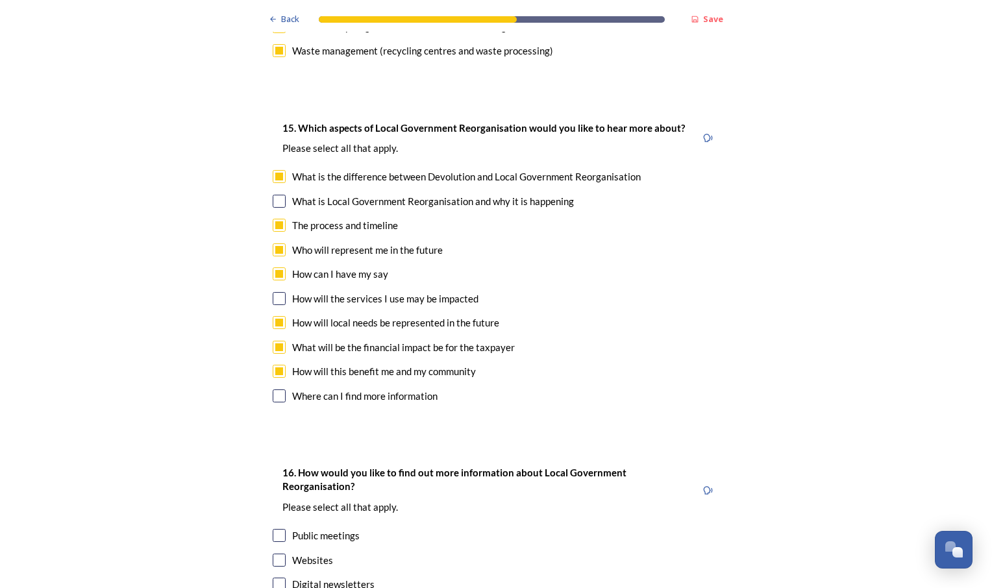
checkbox input "true"
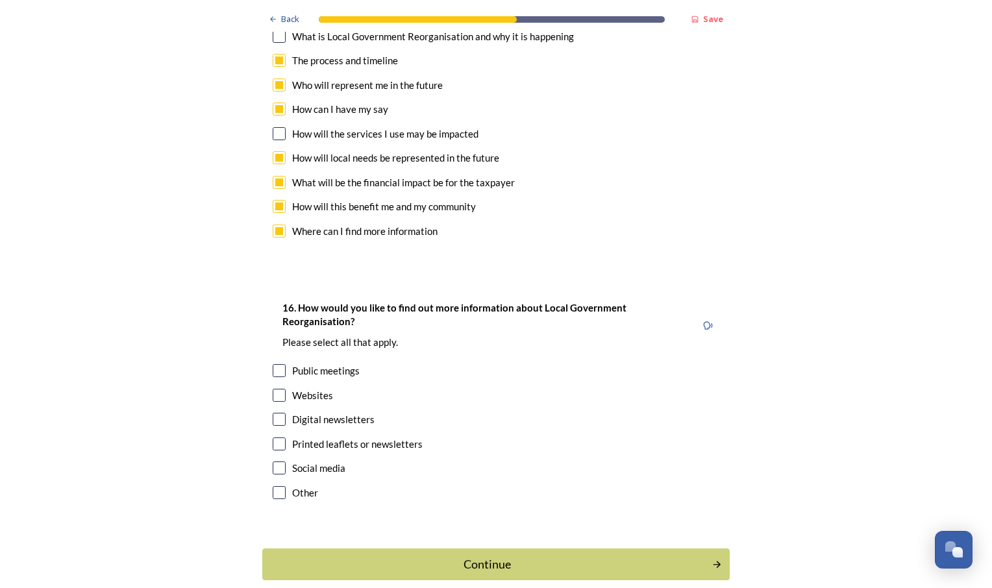
click at [274, 364] on input "checkbox" at bounding box center [279, 370] width 13 height 13
checkbox input "true"
click at [274, 389] on input "checkbox" at bounding box center [279, 395] width 13 height 13
checkbox input "true"
click at [275, 461] on input "checkbox" at bounding box center [279, 467] width 13 height 13
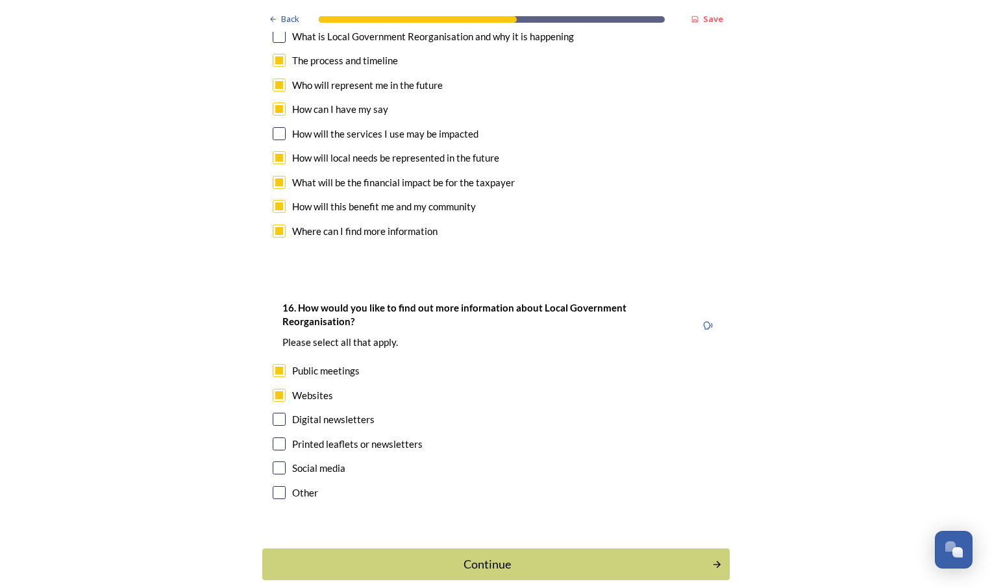
checkbox input "true"
click at [470, 555] on div "Continue" at bounding box center [486, 564] width 439 height 18
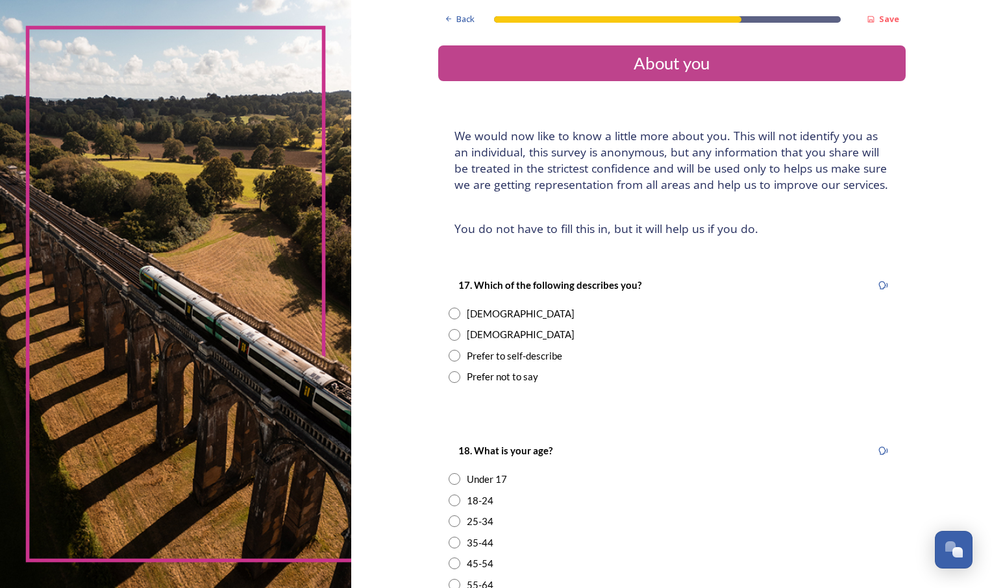
click at [449, 313] on input "radio" at bounding box center [454, 314] width 12 height 12
radio input "true"
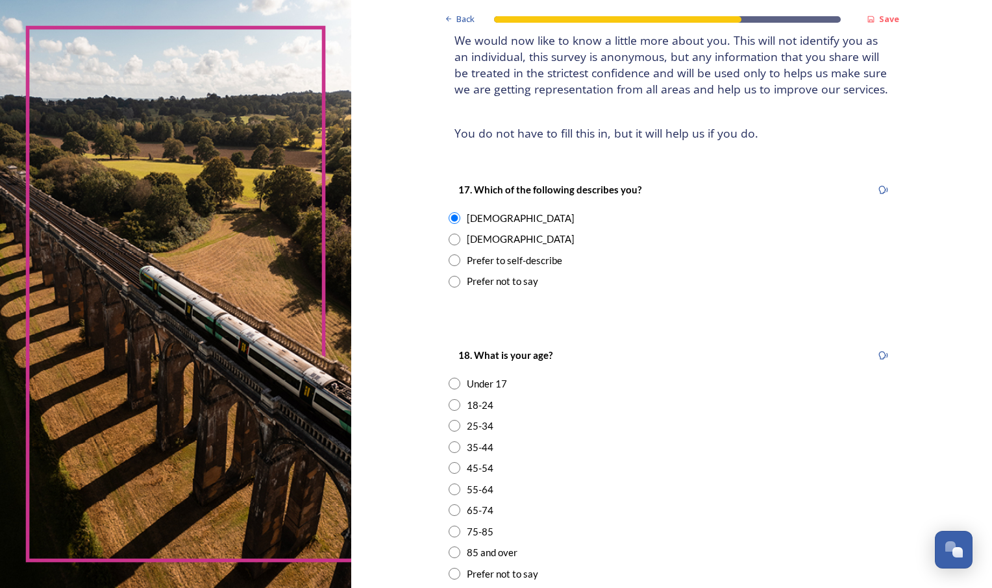
scroll to position [101, 0]
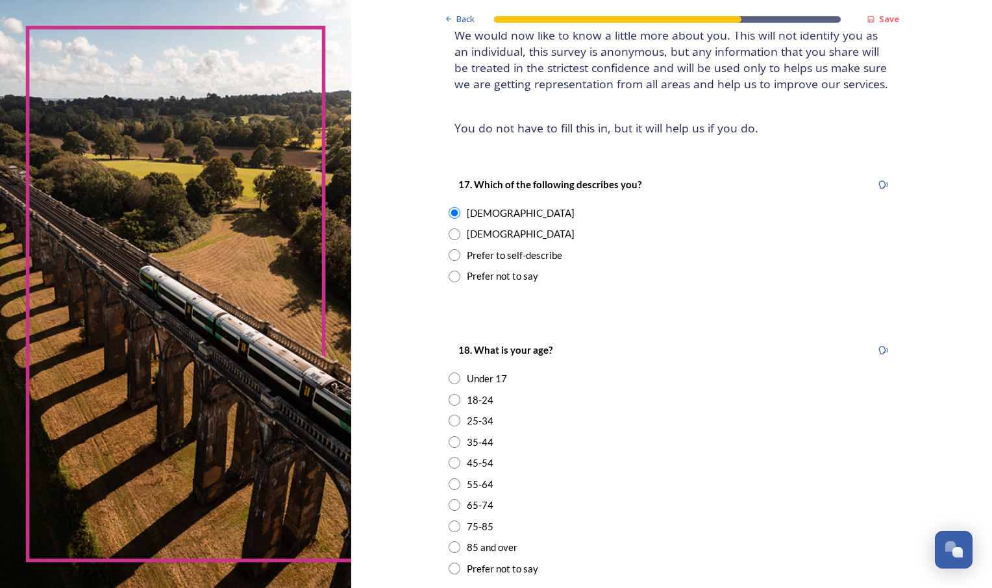
click at [448, 461] on input "radio" at bounding box center [454, 463] width 12 height 12
radio input "true"
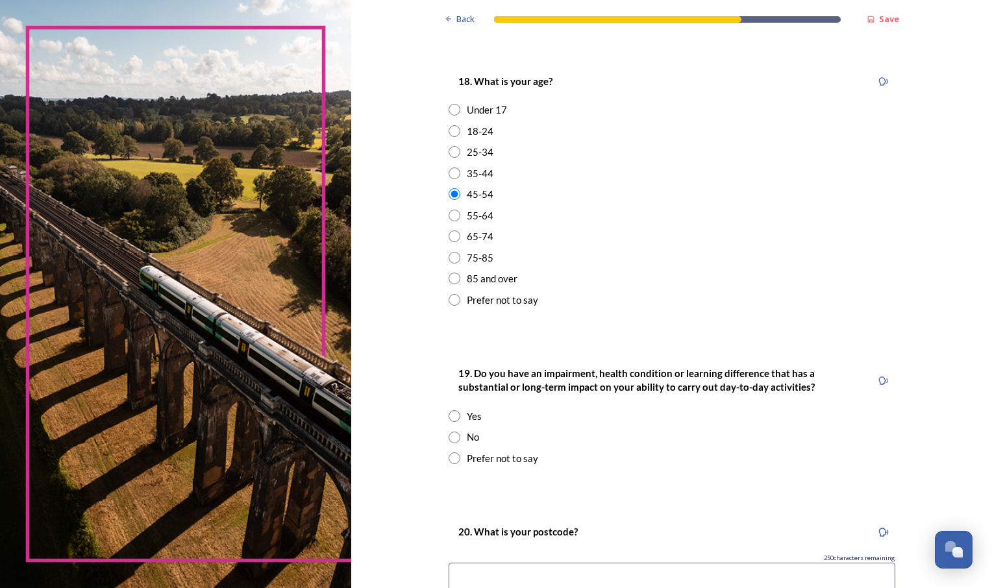
scroll to position [374, 0]
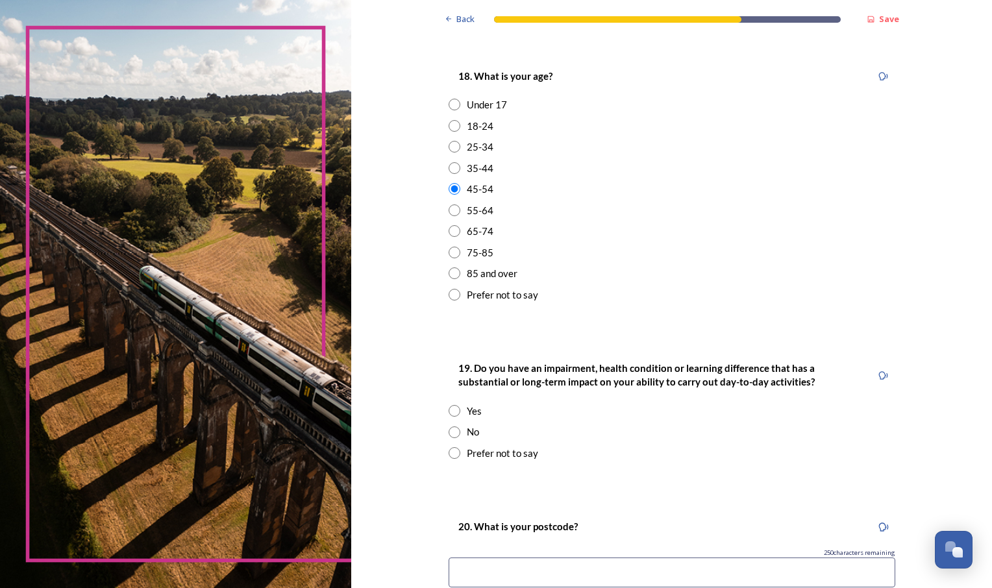
click at [450, 432] on input "radio" at bounding box center [454, 432] width 12 height 12
radio input "true"
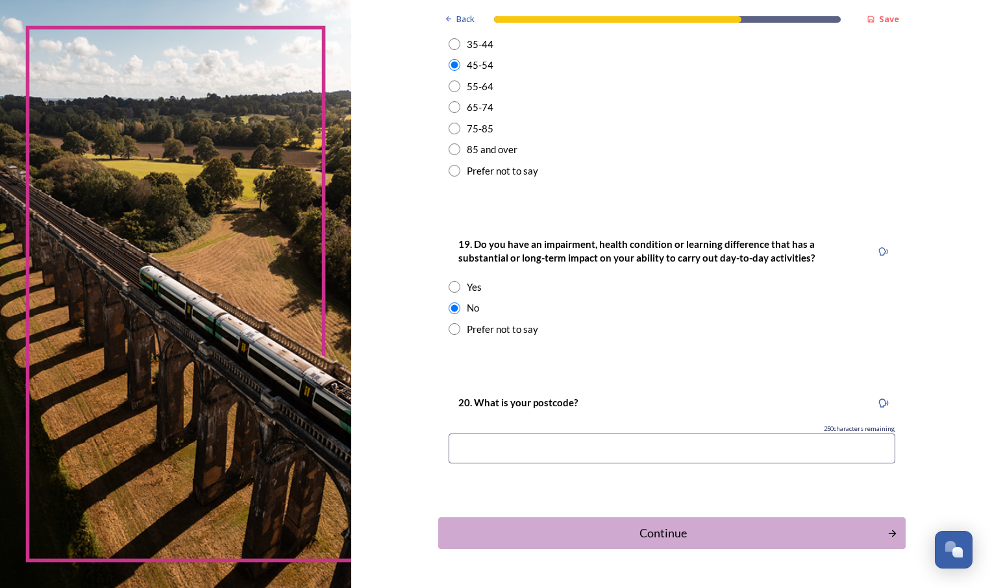
scroll to position [502, 0]
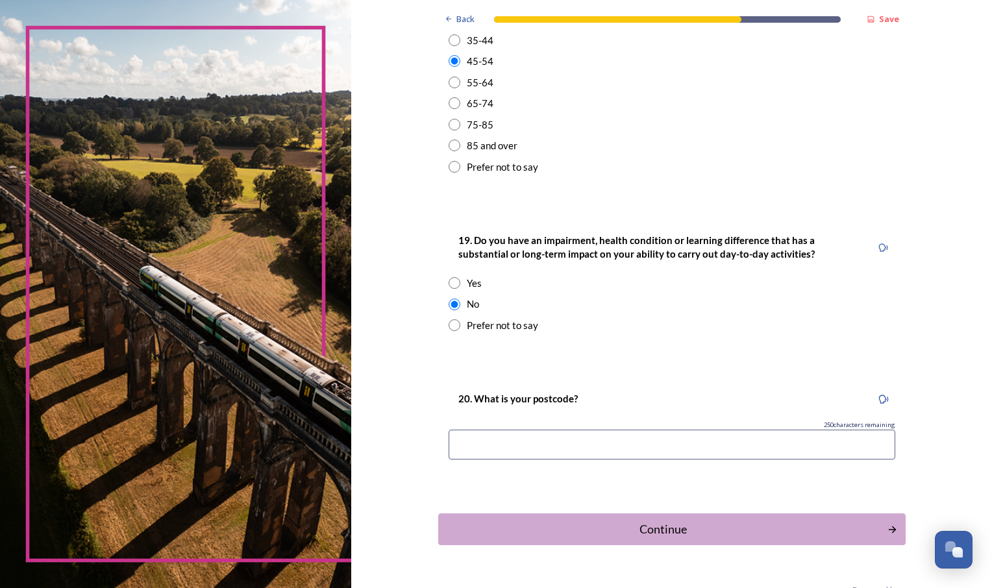
click at [577, 446] on input at bounding box center [671, 445] width 446 height 30
type input "po212ex"
click at [668, 537] on div "Continue" at bounding box center [662, 529] width 439 height 18
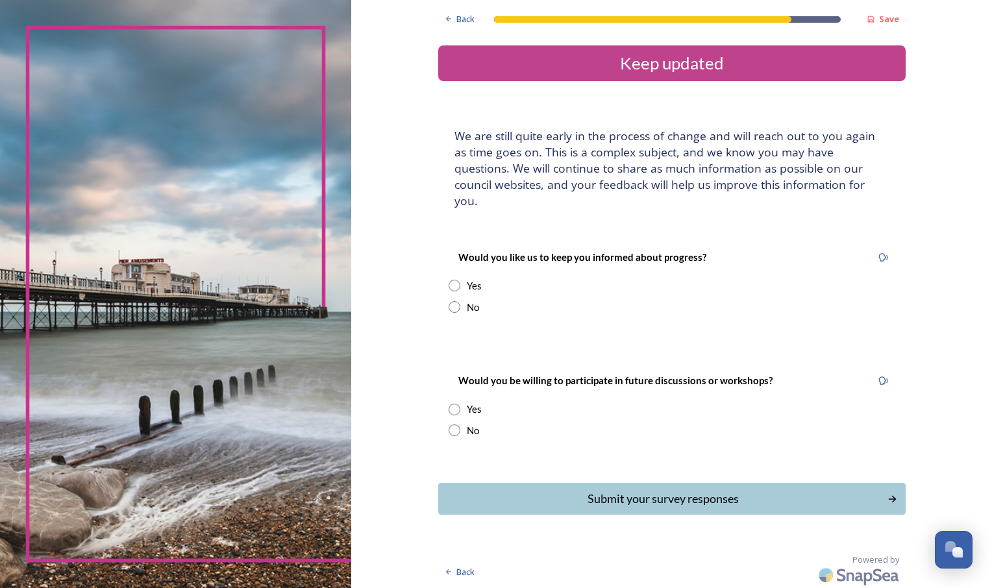
click at [454, 280] on input "radio" at bounding box center [454, 286] width 12 height 12
radio input "true"
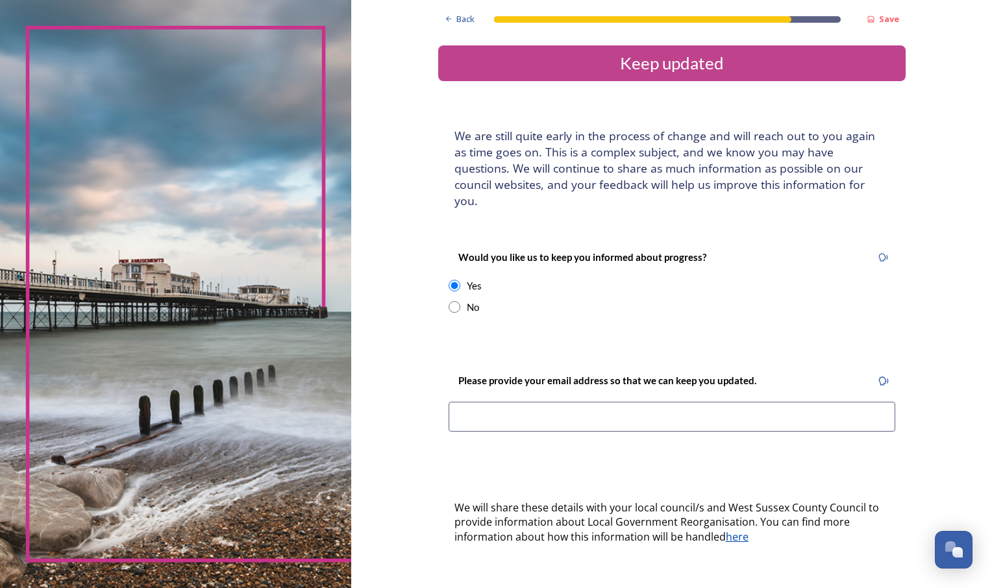
click at [479, 402] on input at bounding box center [671, 417] width 446 height 30
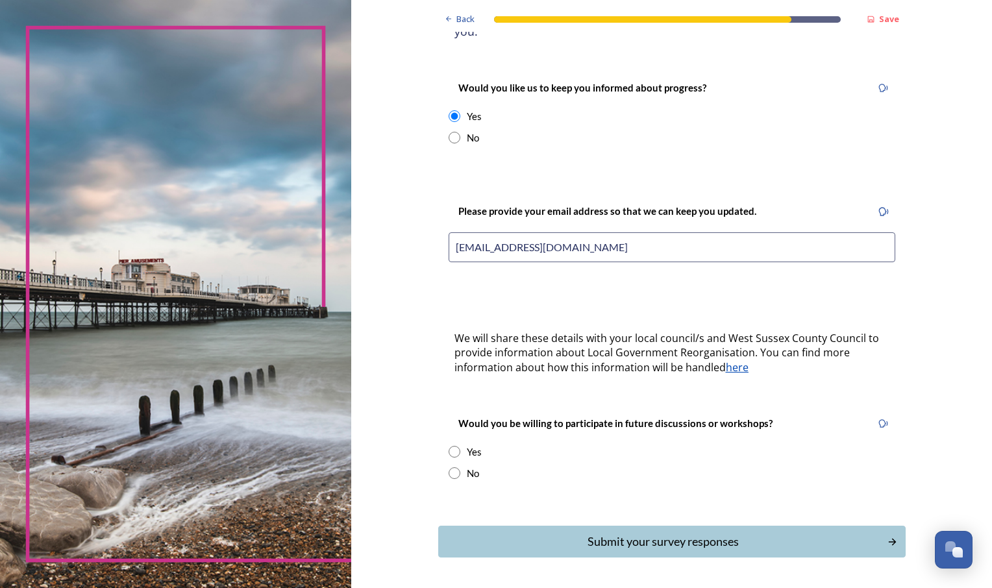
scroll to position [173, 0]
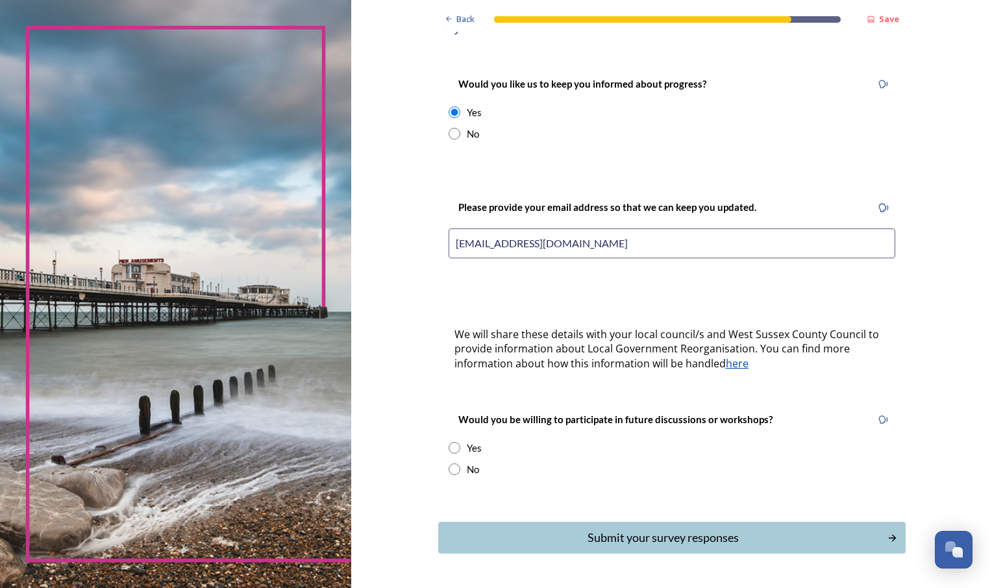
type input "mwoodland2011@hotmail.co.uk"
click at [449, 442] on input "radio" at bounding box center [454, 448] width 12 height 12
radio input "true"
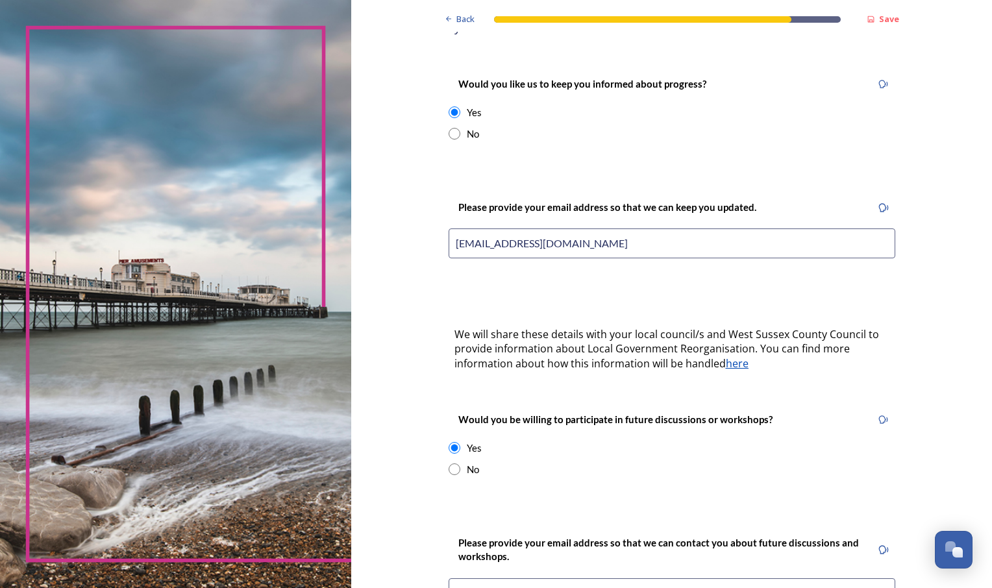
drag, startPoint x: 608, startPoint y: 226, endPoint x: 411, endPoint y: 234, distance: 197.4
click at [411, 234] on div "Back Save Keep updated We are still quite early in the process of change and wi…" at bounding box center [671, 341] width 640 height 1028
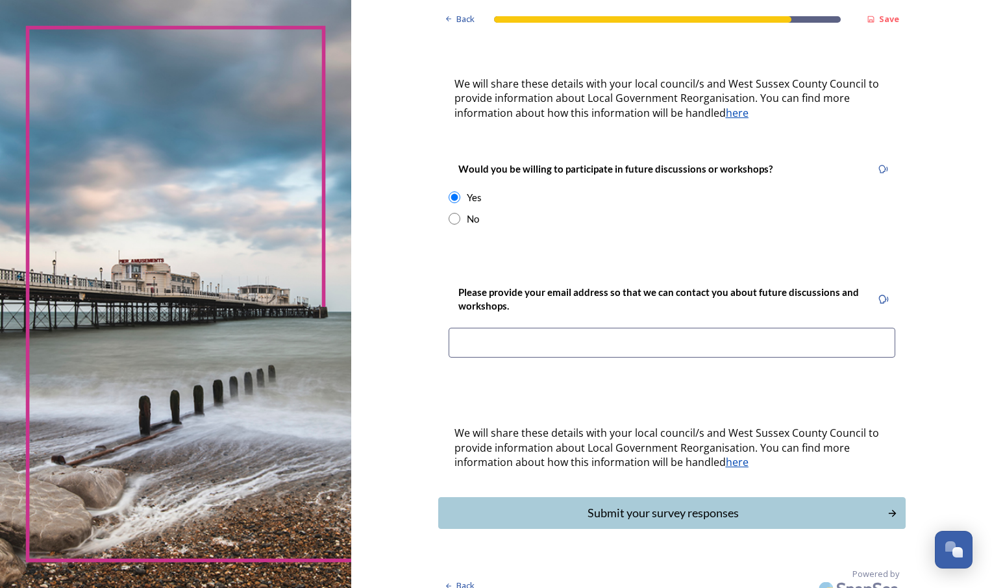
click at [500, 332] on input at bounding box center [671, 343] width 446 height 30
paste input "mwoodland2011@hotmail.co.uk"
type input "mwoodland2011@hotmail.co.uk"
click at [648, 504] on div "Submit your survey responses" at bounding box center [662, 513] width 439 height 18
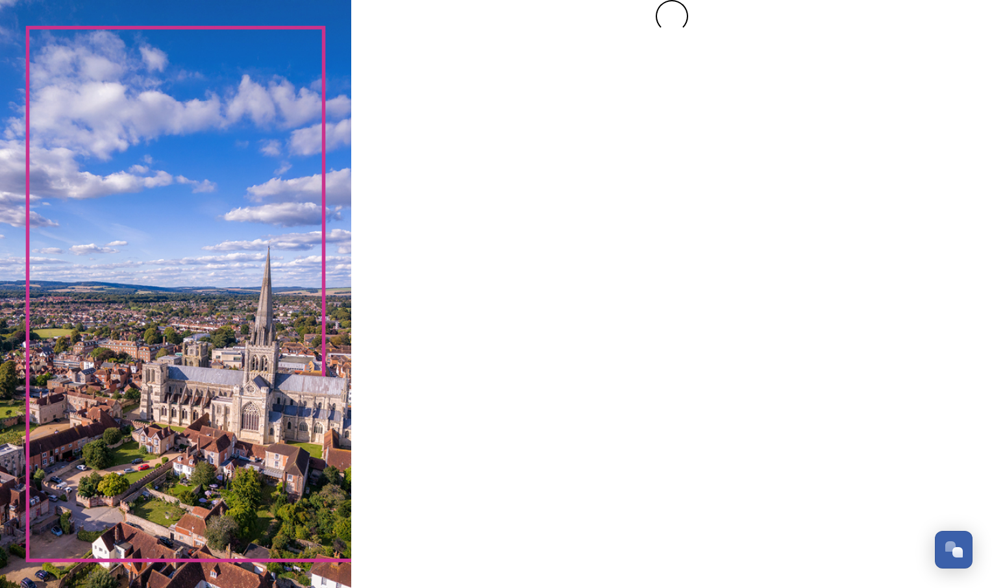
scroll to position [0, 0]
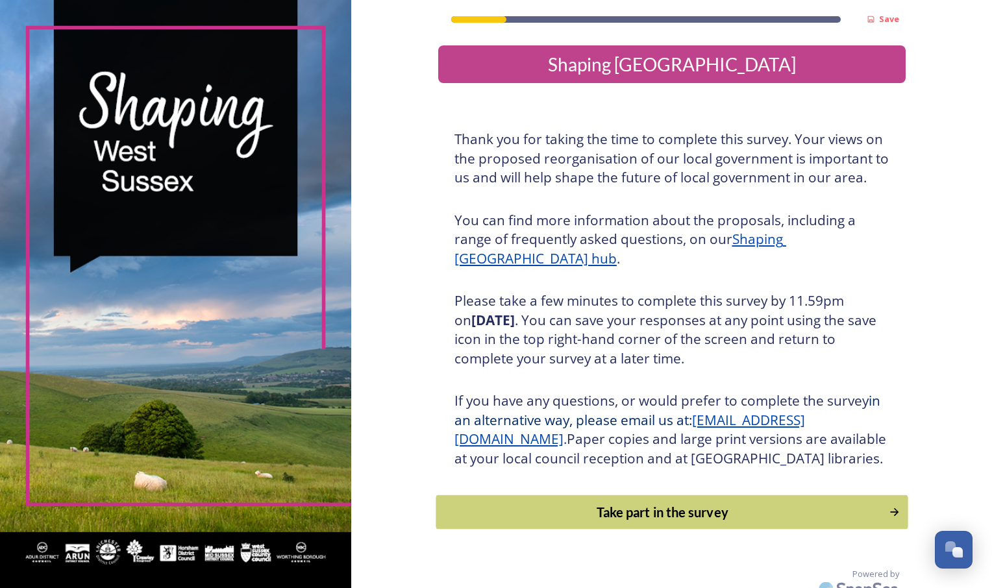
click at [591, 522] on div "Take part in the survey" at bounding box center [662, 511] width 439 height 19
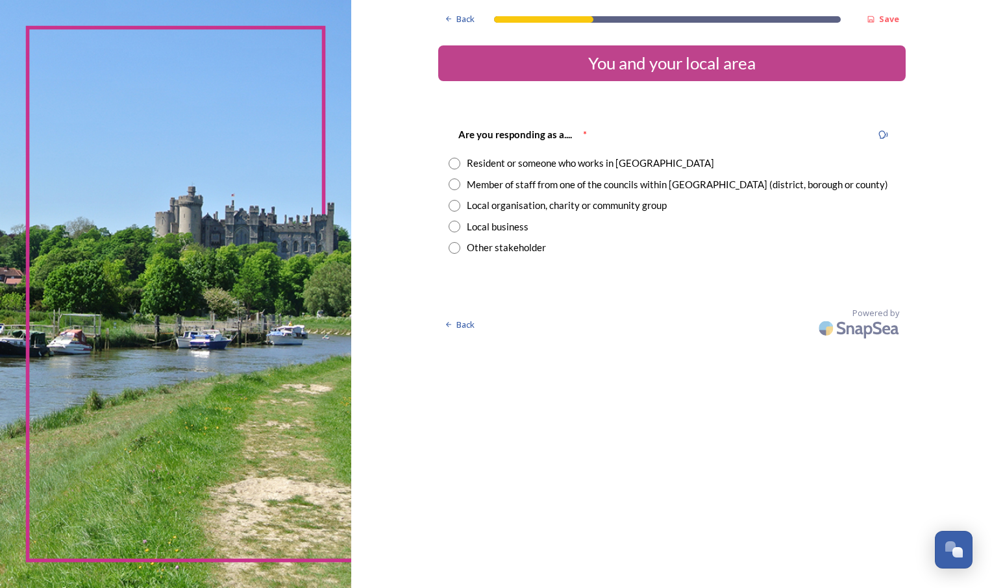
click at [455, 182] on input "radio" at bounding box center [454, 184] width 12 height 12
radio input "true"
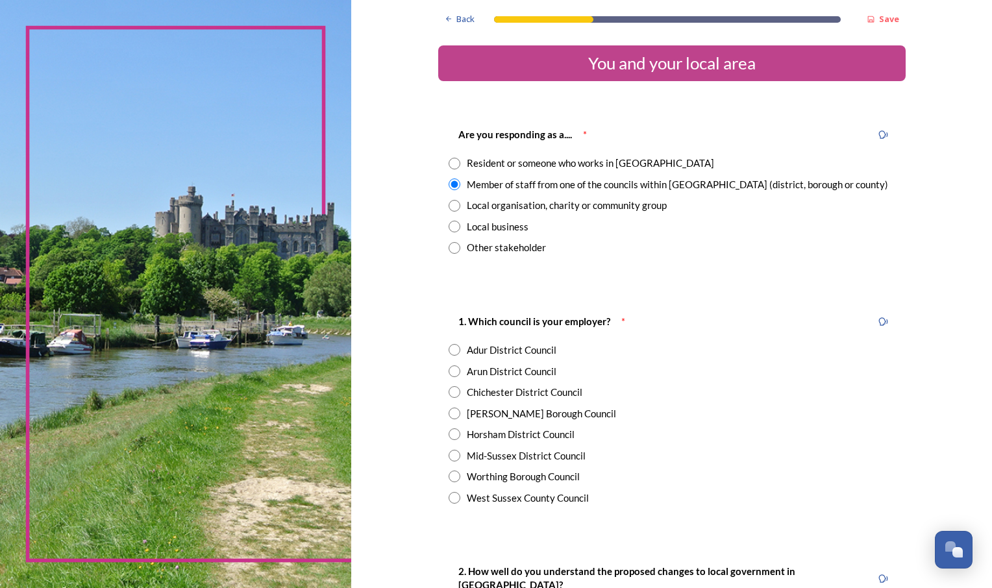
click at [451, 498] on input "radio" at bounding box center [454, 498] width 12 height 12
radio input "true"
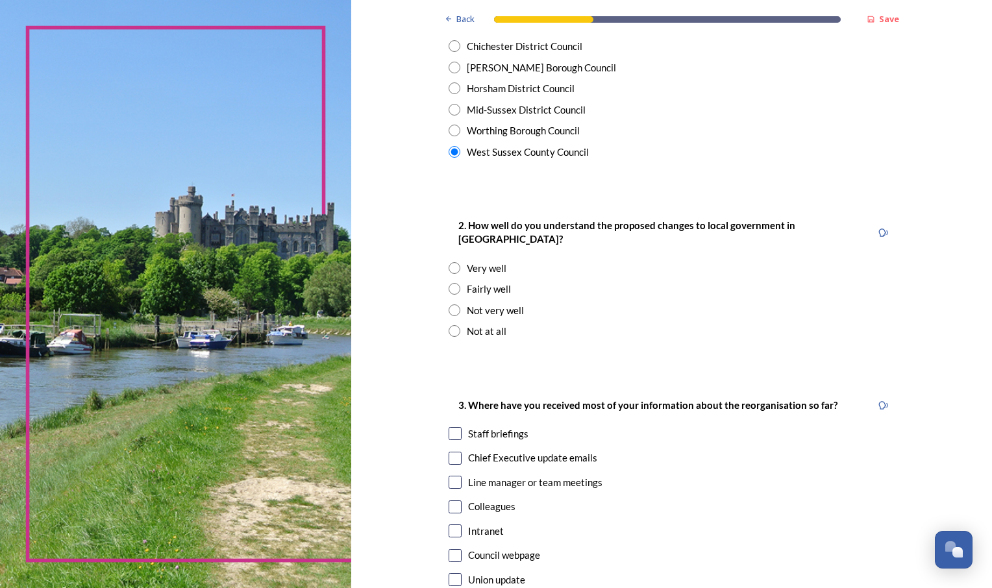
scroll to position [348, 0]
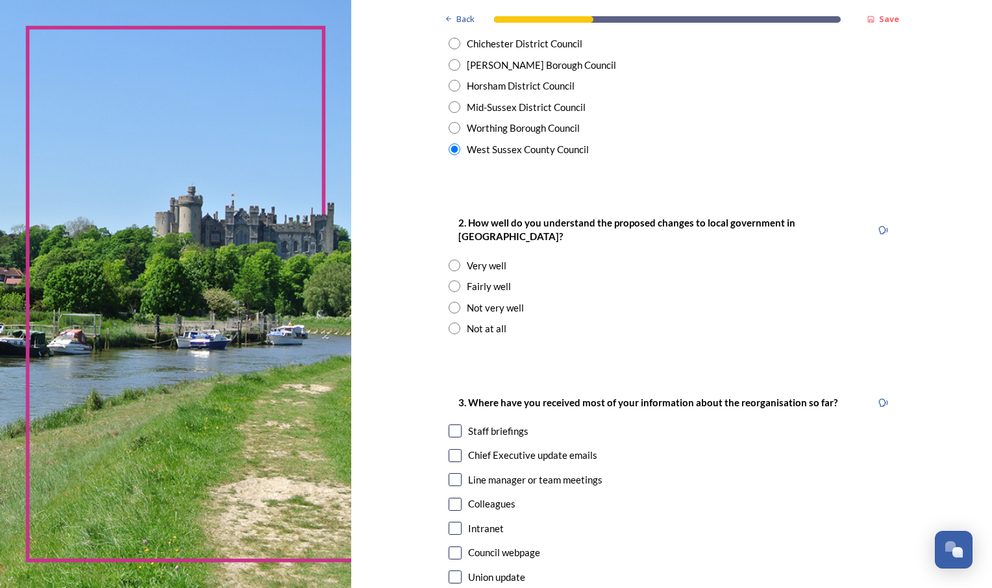
click at [448, 280] on input "radio" at bounding box center [454, 286] width 12 height 12
radio input "true"
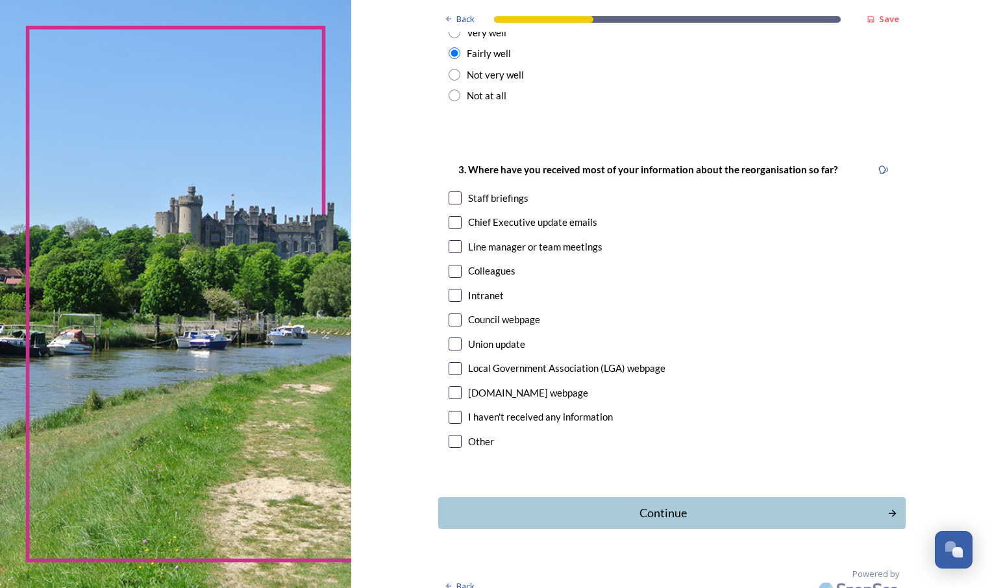
scroll to position [583, 0]
click at [448, 215] on input "checkbox" at bounding box center [454, 221] width 13 height 13
checkbox input "true"
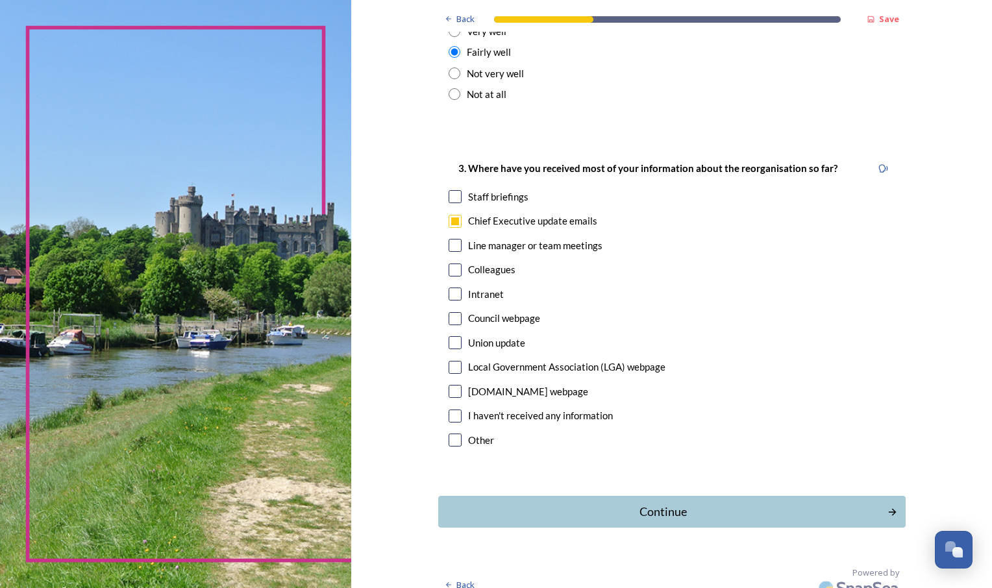
click at [449, 190] on input "checkbox" at bounding box center [454, 196] width 13 height 13
checkbox input "true"
click at [661, 503] on div "Continue" at bounding box center [662, 512] width 439 height 18
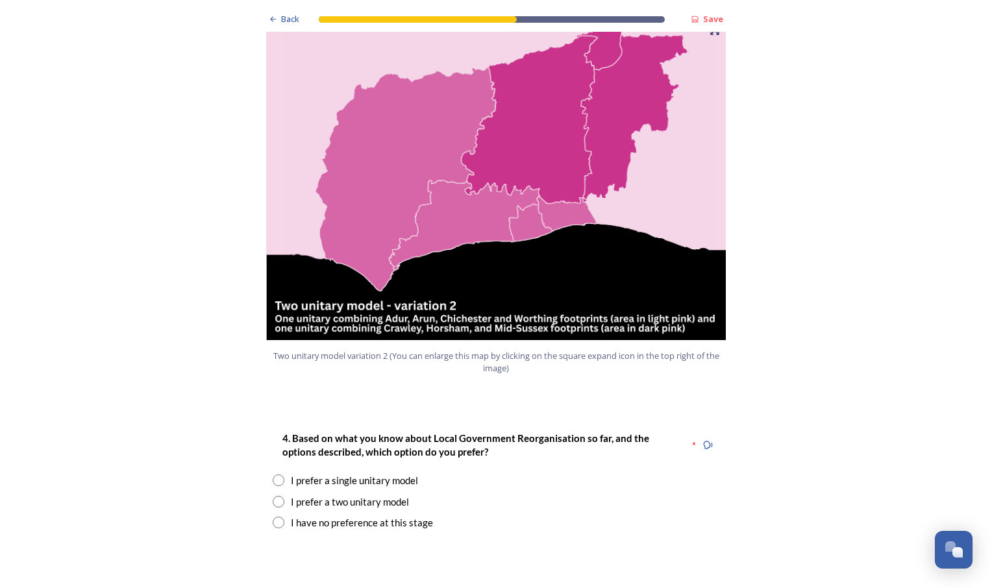
scroll to position [1481, 0]
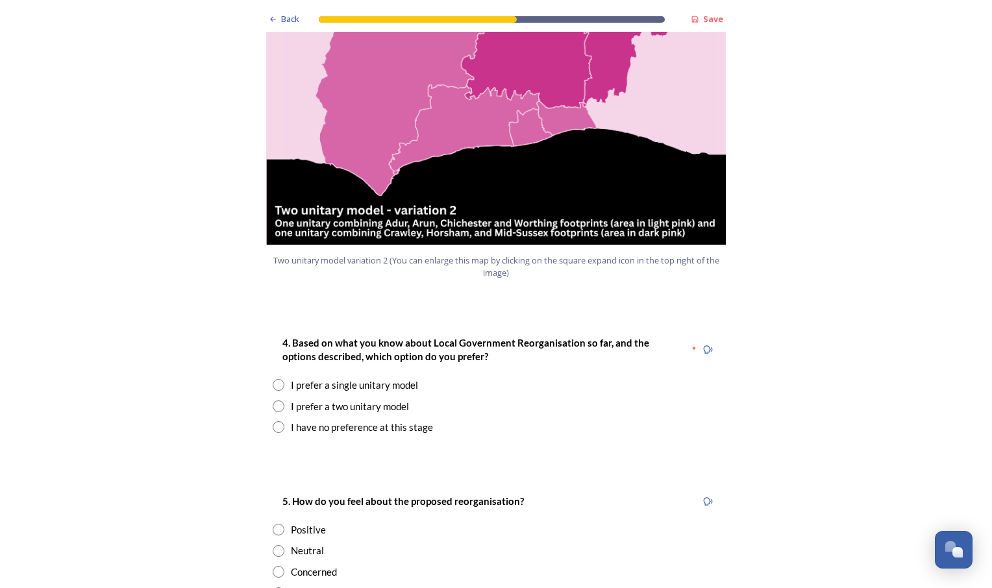
click at [273, 379] on input "radio" at bounding box center [279, 385] width 12 height 12
radio input "true"
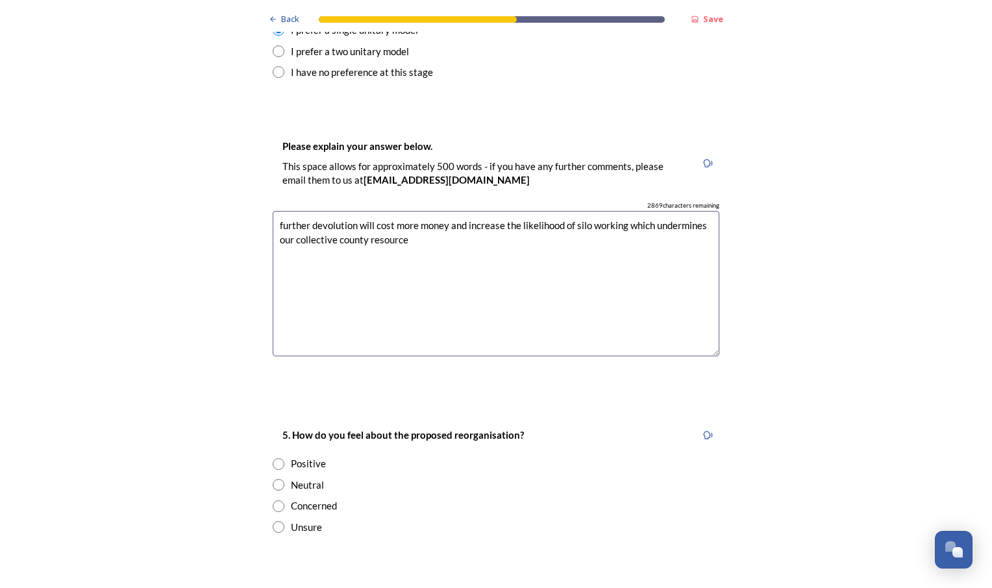
scroll to position [1986, 0]
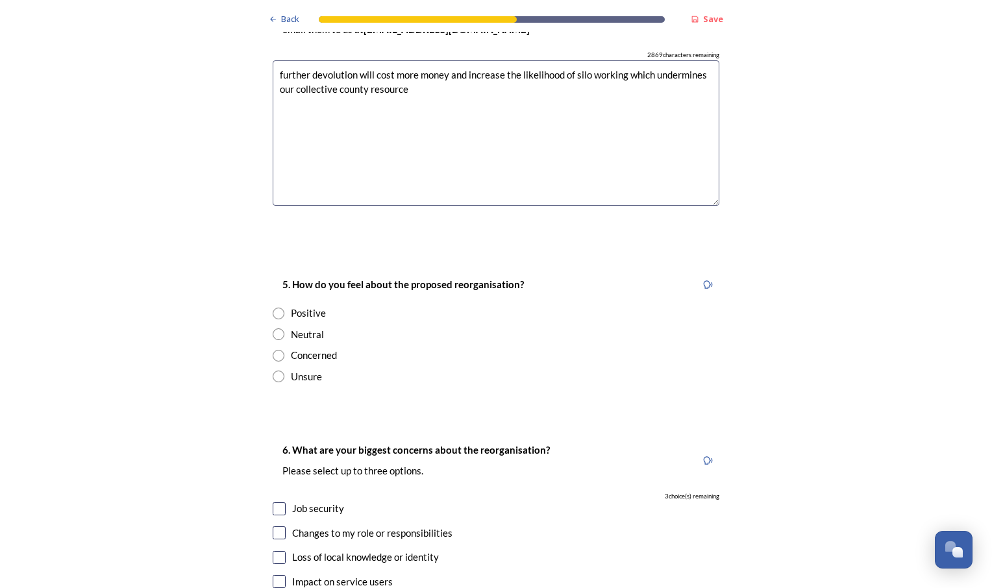
type textarea "further devolution will cost more money and increase the likelihood of silo wor…"
click at [274, 350] on input "radio" at bounding box center [279, 356] width 12 height 12
radio input "true"
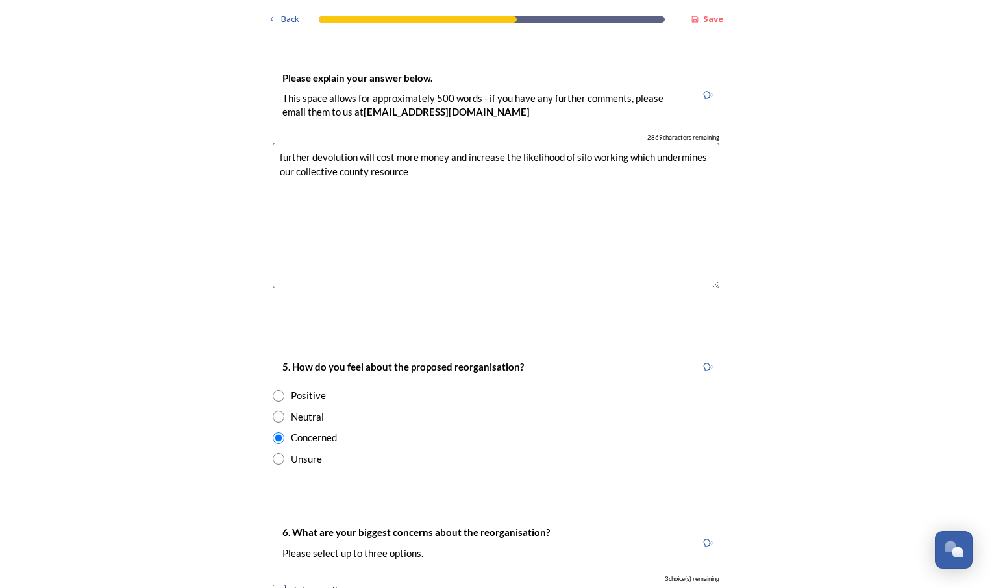
scroll to position [1909, 0]
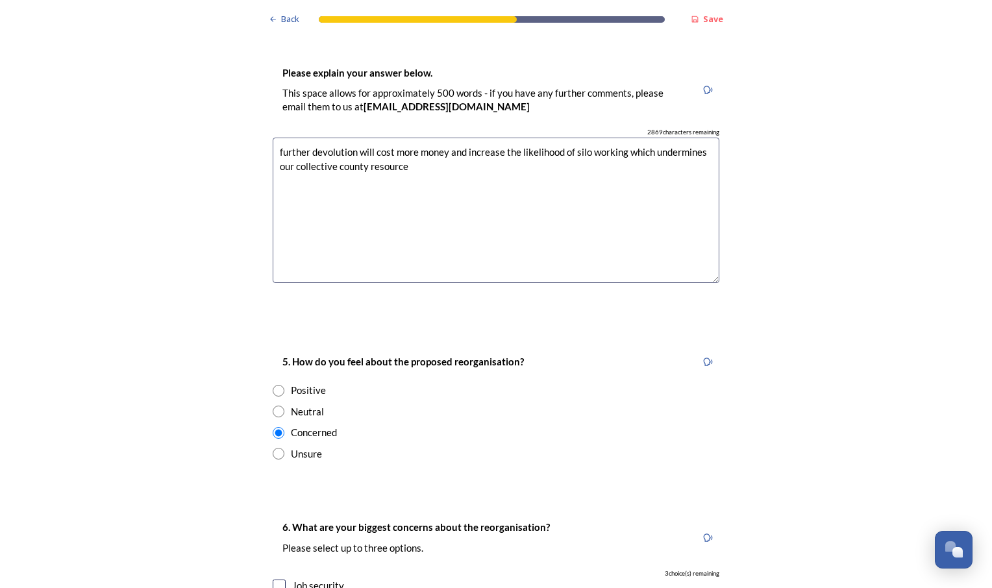
click at [275, 406] on input "radio" at bounding box center [279, 412] width 12 height 12
radio input "true"
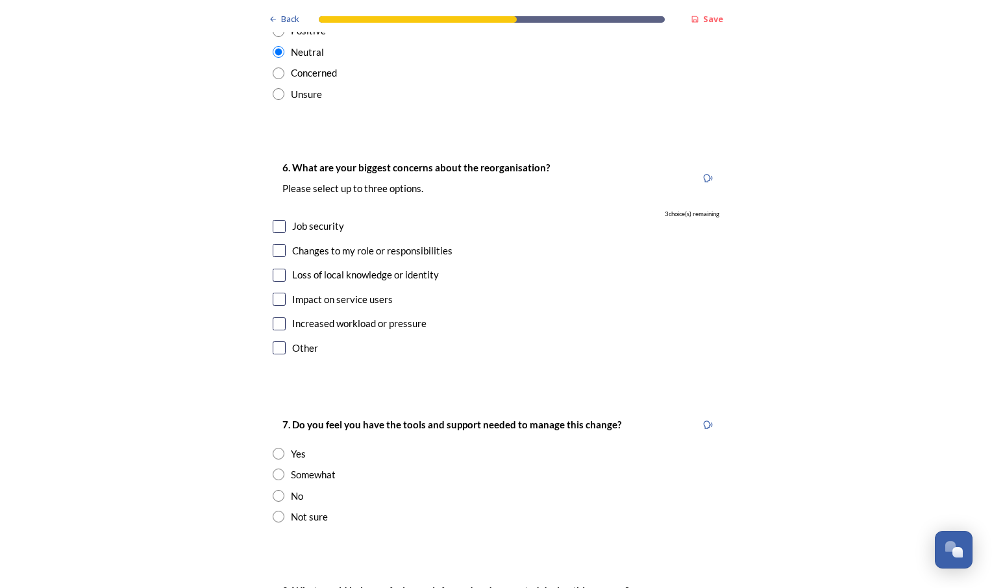
scroll to position [2264, 0]
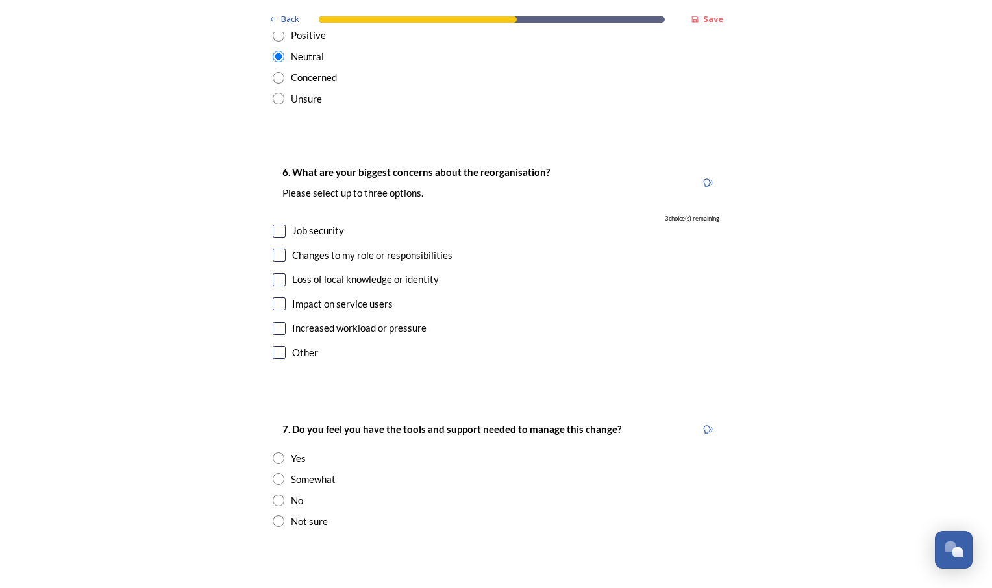
click at [276, 273] on input "checkbox" at bounding box center [279, 279] width 13 height 13
checkbox input "true"
click at [274, 297] on input "checkbox" at bounding box center [279, 303] width 13 height 13
checkbox input "true"
click at [275, 322] on input "checkbox" at bounding box center [279, 328] width 13 height 13
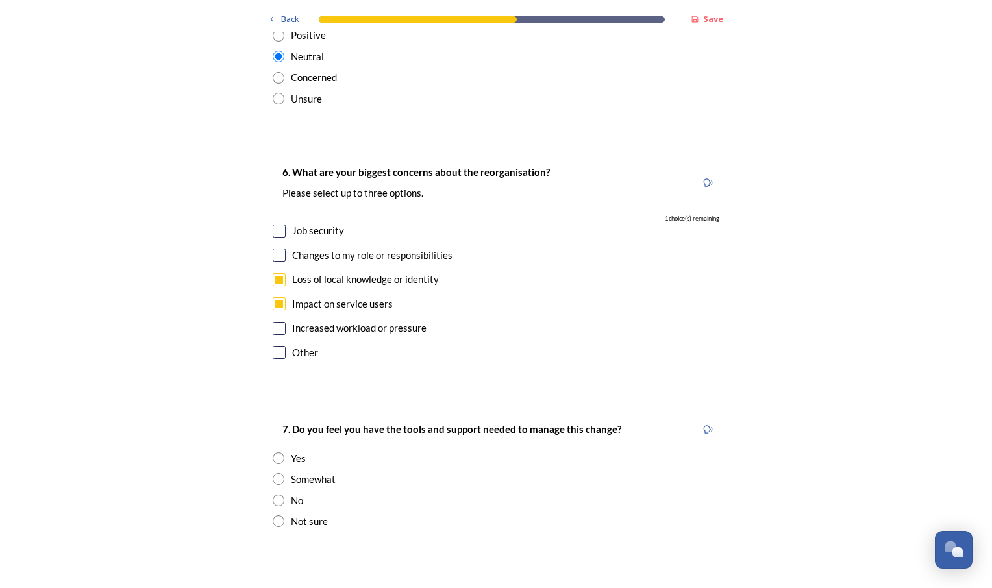
checkbox input "true"
click at [274, 473] on input "radio" at bounding box center [279, 479] width 12 height 12
radio input "true"
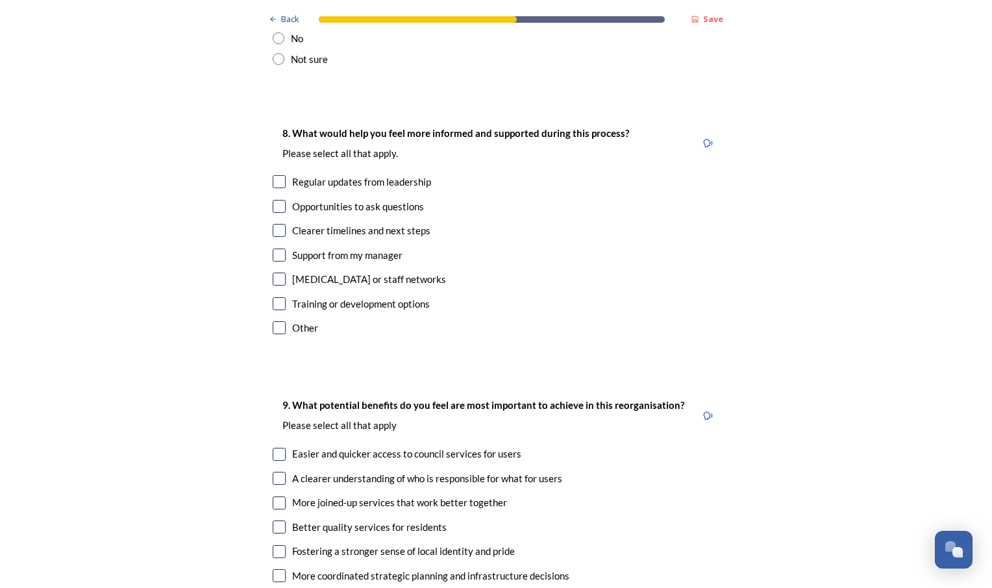
scroll to position [2721, 0]
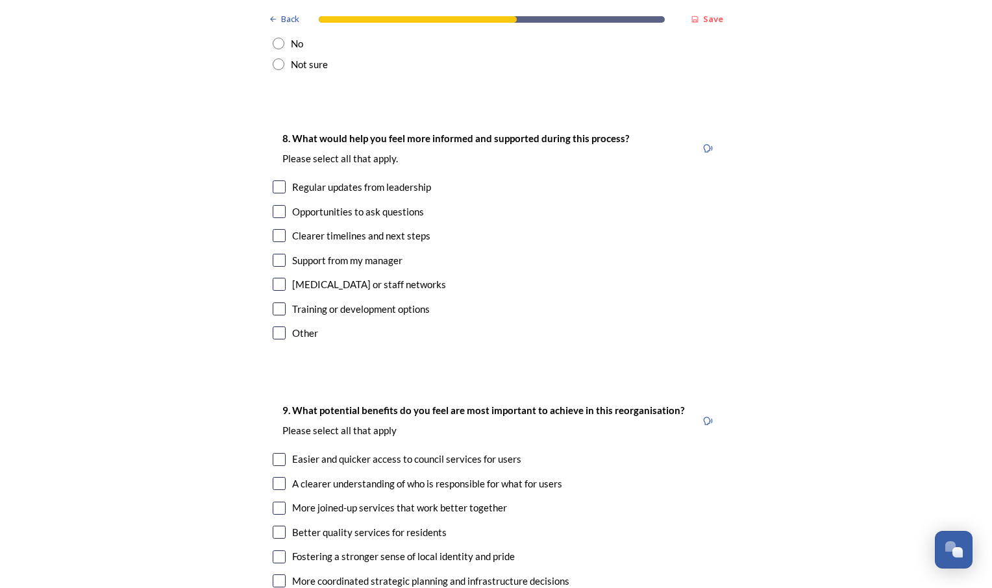
click at [273, 180] on input "checkbox" at bounding box center [279, 186] width 13 height 13
checkbox input "true"
click at [275, 229] on input "checkbox" at bounding box center [279, 235] width 13 height 13
checkbox input "true"
click at [273, 278] on input "checkbox" at bounding box center [279, 284] width 13 height 13
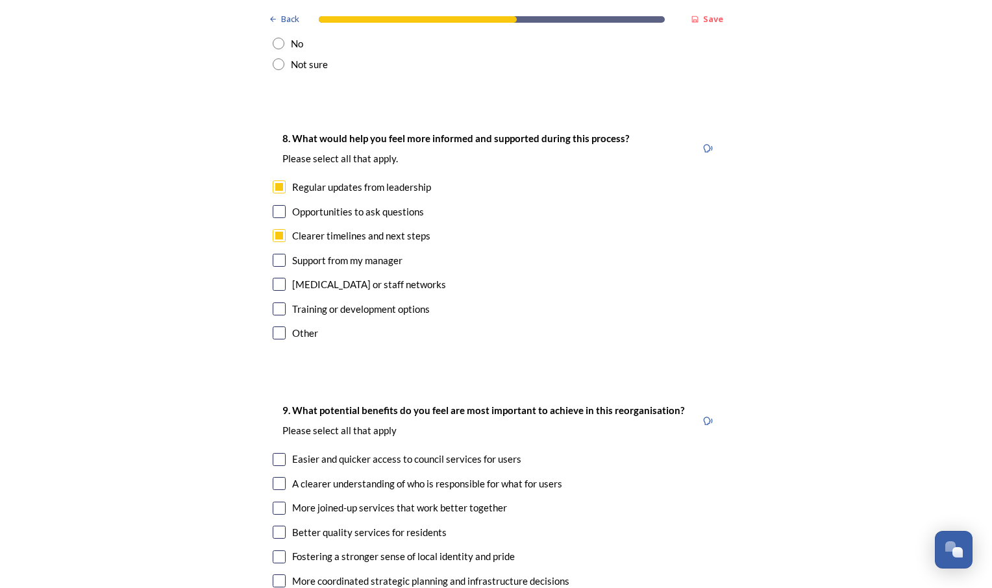
checkbox input "true"
click at [273, 254] on input "checkbox" at bounding box center [279, 260] width 13 height 13
checkbox input "true"
click at [275, 205] on input "checkbox" at bounding box center [279, 211] width 13 height 13
checkbox input "true"
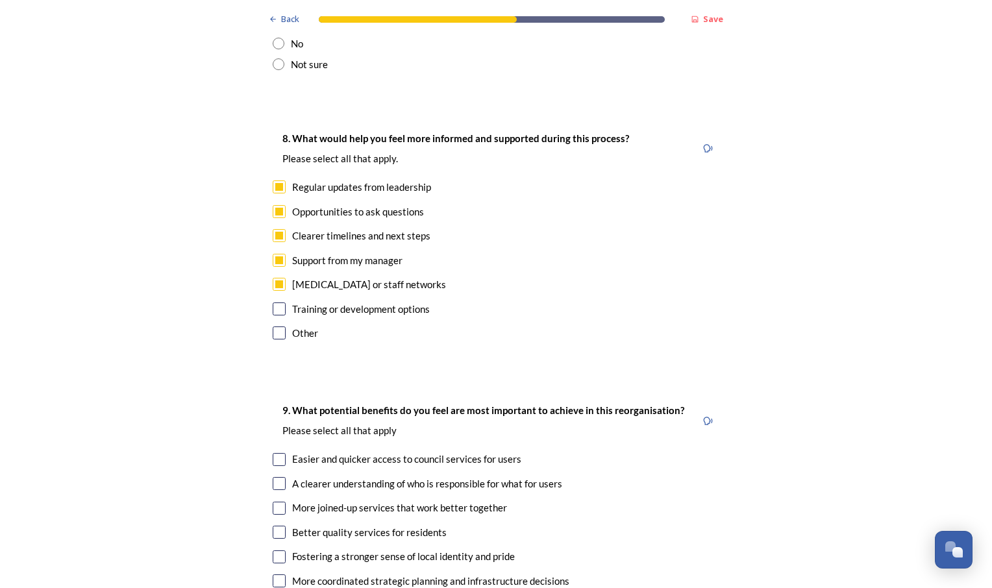
click at [273, 302] on input "checkbox" at bounding box center [279, 308] width 13 height 13
checkbox input "true"
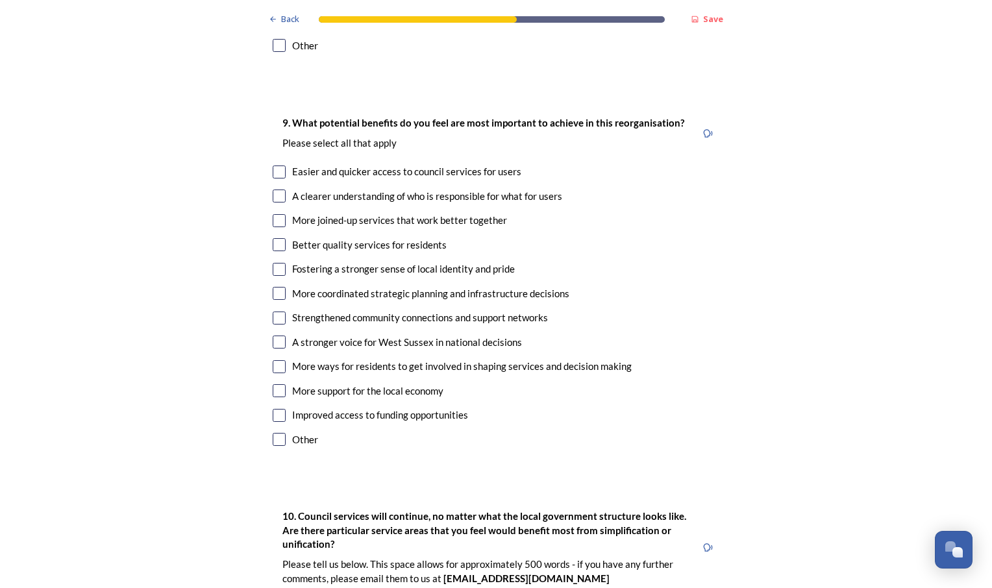
scroll to position [3028, 0]
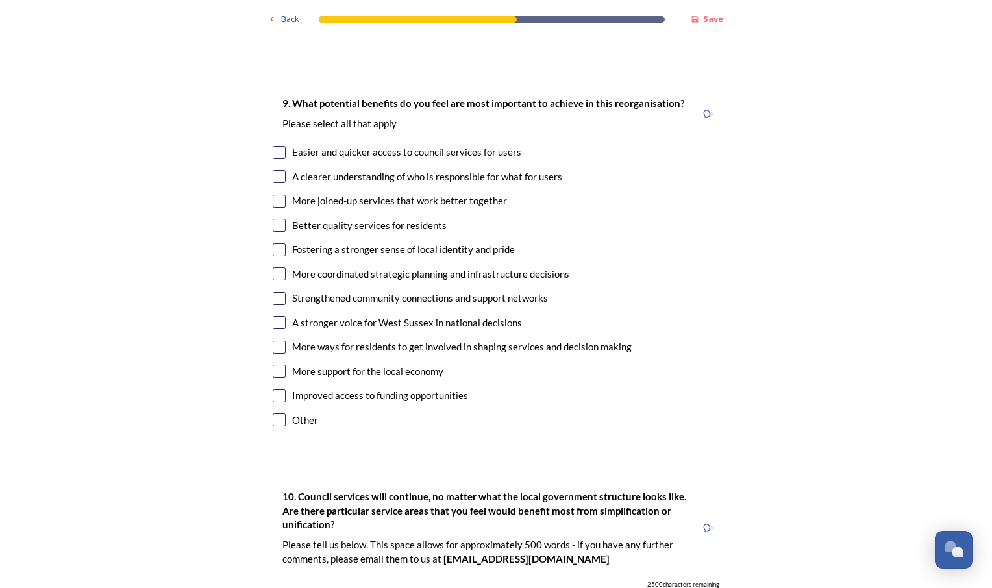
click at [274, 195] on input "checkbox" at bounding box center [279, 201] width 13 height 13
checkbox input "true"
click at [273, 243] on input "checkbox" at bounding box center [279, 249] width 13 height 13
checkbox input "true"
click at [275, 267] on input "checkbox" at bounding box center [279, 273] width 13 height 13
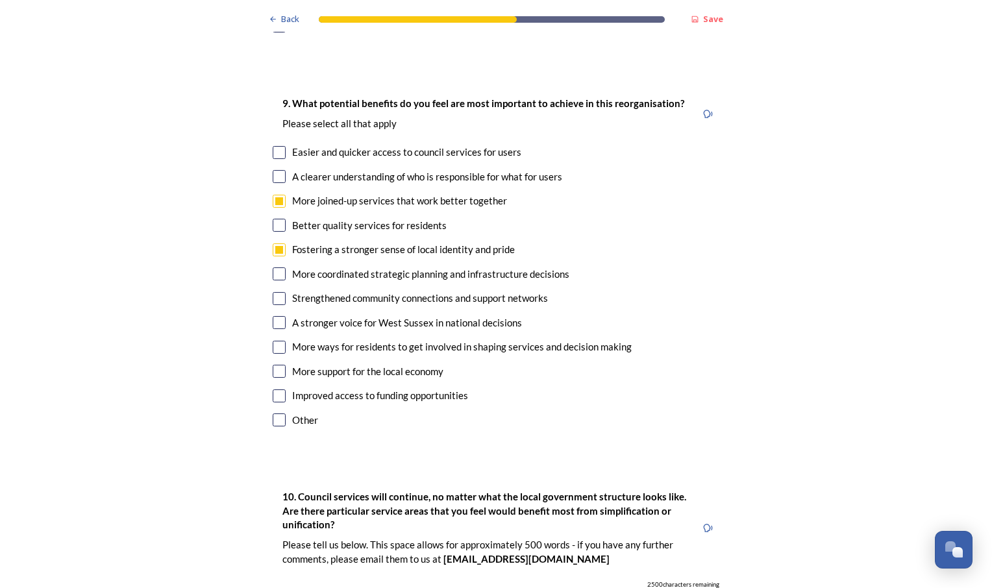
checkbox input "true"
click at [275, 292] on input "checkbox" at bounding box center [279, 298] width 13 height 13
checkbox input "true"
click at [273, 316] on input "checkbox" at bounding box center [279, 322] width 13 height 13
checkbox input "true"
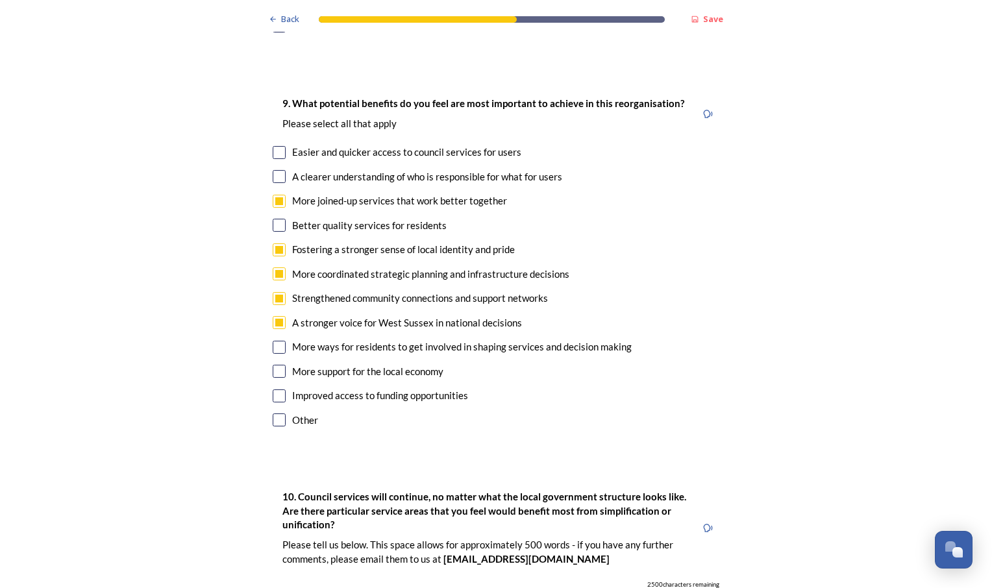
click at [276, 341] on input "checkbox" at bounding box center [279, 347] width 13 height 13
checkbox input "true"
click at [275, 365] on input "checkbox" at bounding box center [279, 371] width 13 height 13
checkbox input "true"
click at [273, 389] on input "checkbox" at bounding box center [279, 395] width 13 height 13
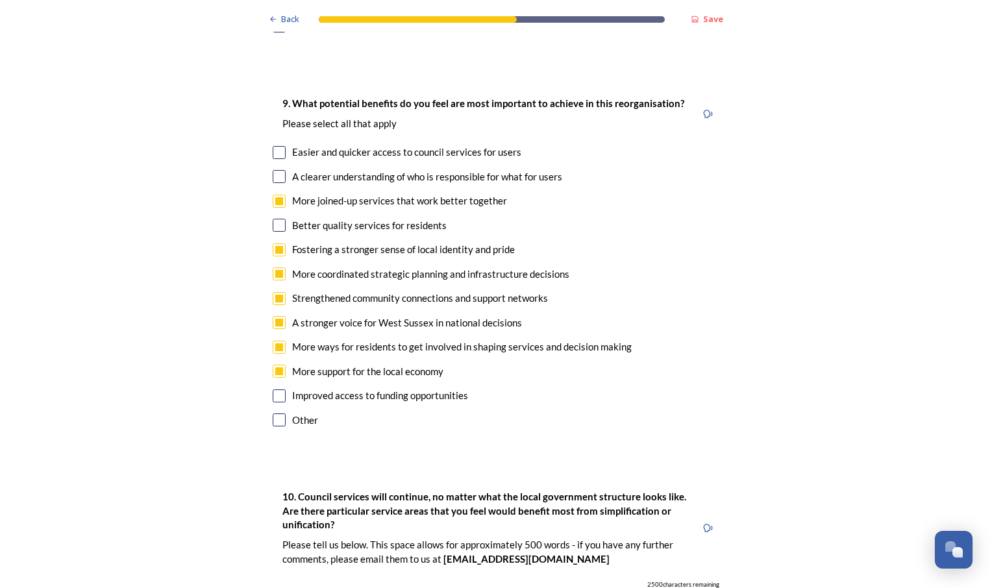
checkbox input "true"
click at [273, 146] on input "checkbox" at bounding box center [279, 152] width 13 height 13
checkbox input "true"
click at [273, 219] on input "checkbox" at bounding box center [279, 225] width 13 height 13
checkbox input "true"
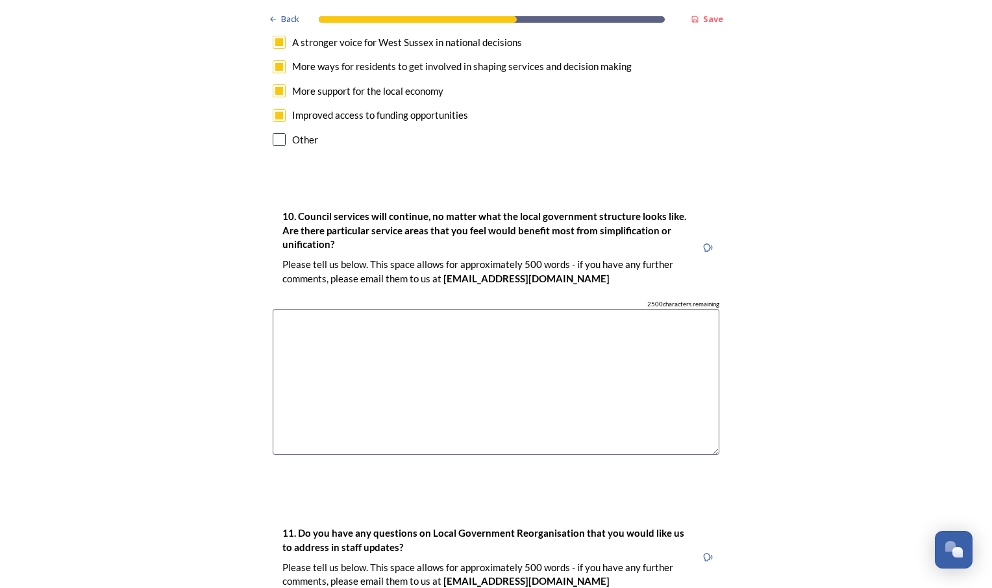
scroll to position [3595, 0]
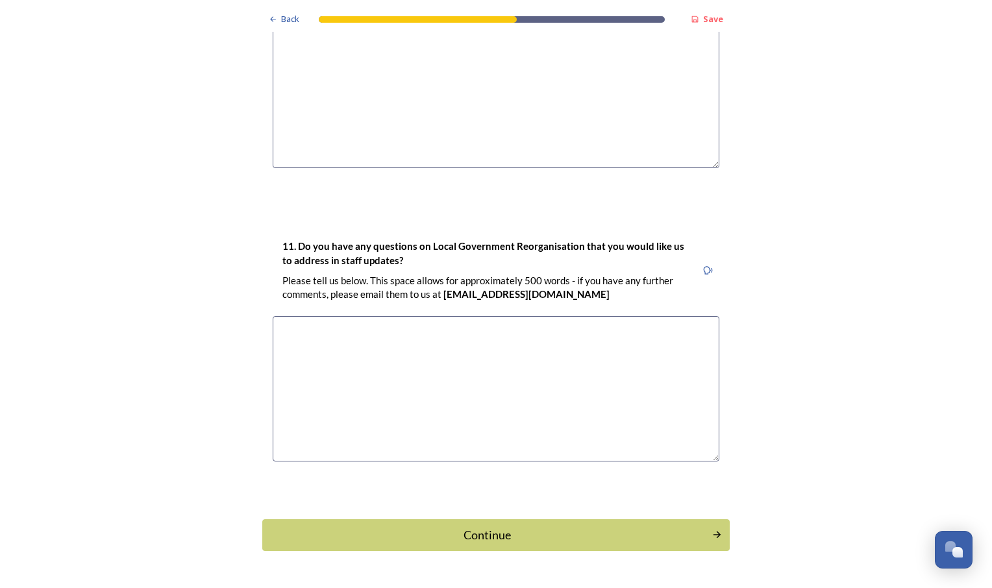
click at [331, 316] on textarea at bounding box center [496, 389] width 446 height 146
type textarea "What the operational implications are for children and young peoples services"
click at [470, 519] on button "Continue" at bounding box center [496, 535] width 472 height 32
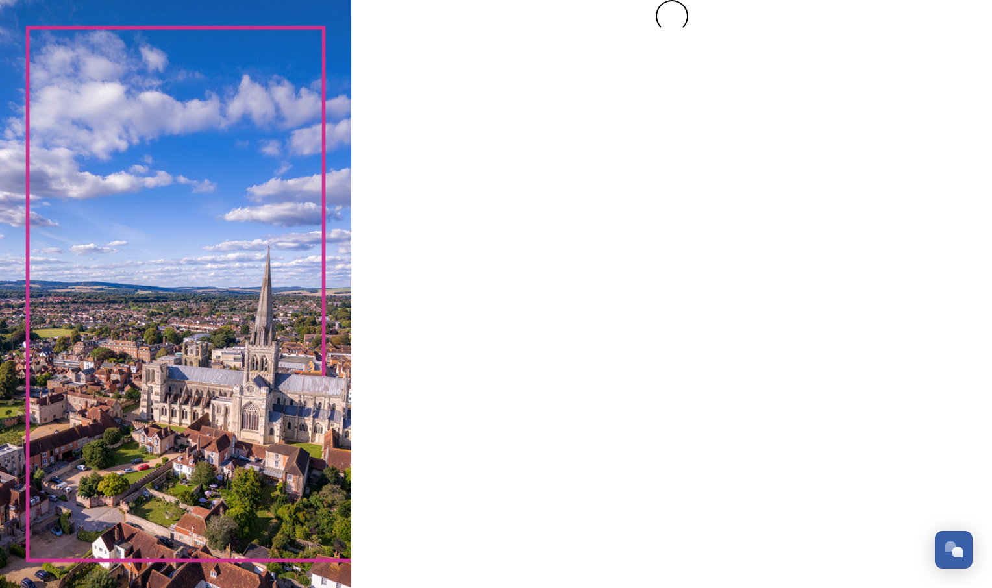
scroll to position [0, 0]
